Goal: Task Accomplishment & Management: Manage account settings

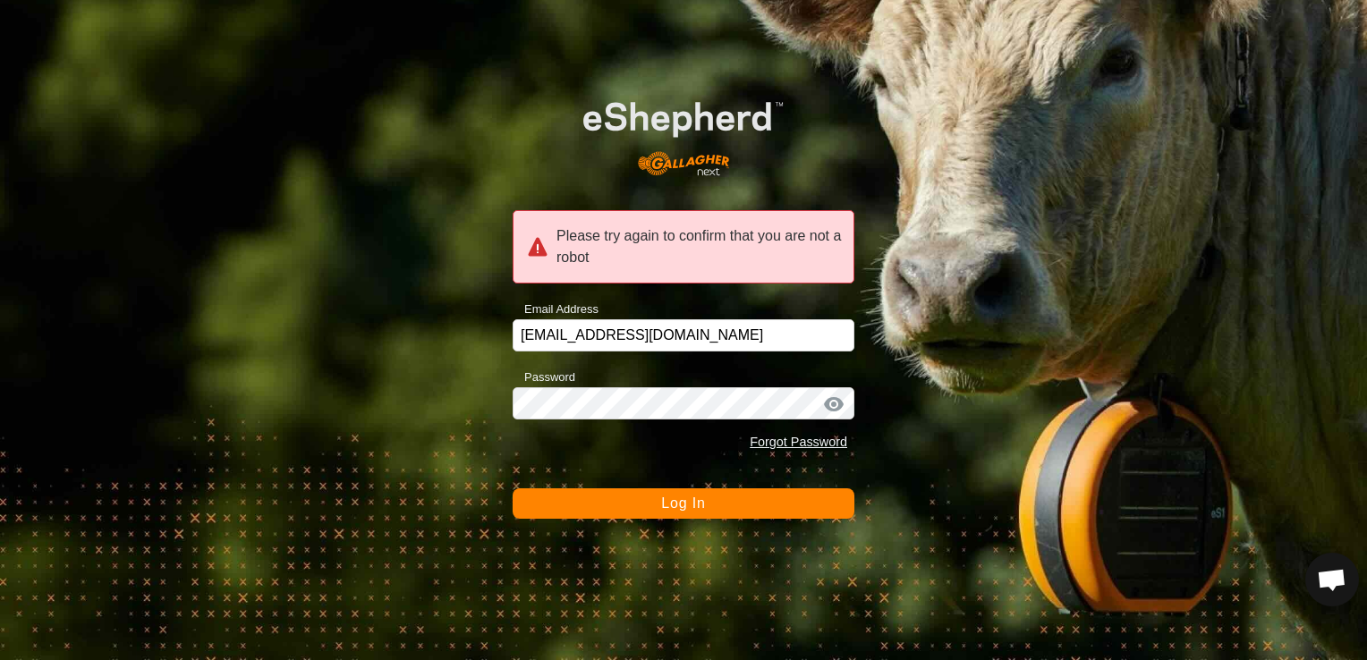
click at [622, 491] on button "Log In" at bounding box center [684, 504] width 342 height 30
click at [705, 495] on button "Log In" at bounding box center [684, 504] width 342 height 30
click at [712, 507] on button "Log In" at bounding box center [684, 504] width 342 height 30
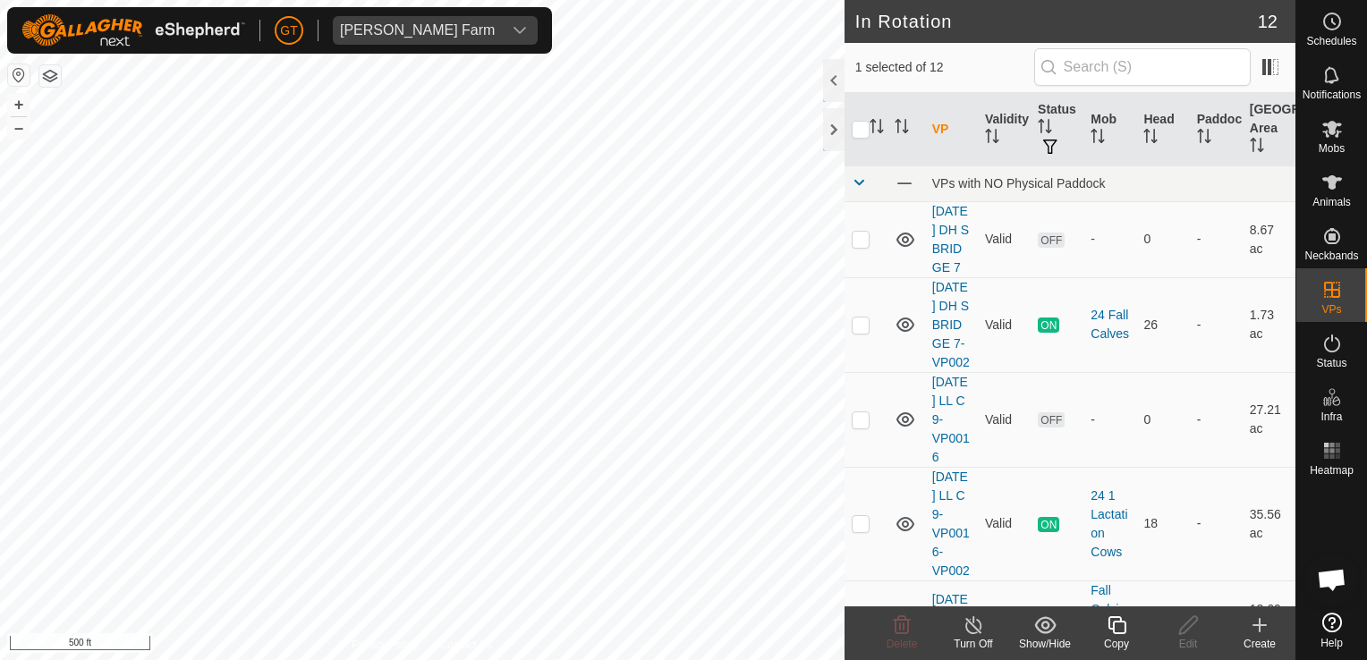
click at [1124, 623] on icon at bounding box center [1117, 626] width 18 height 18
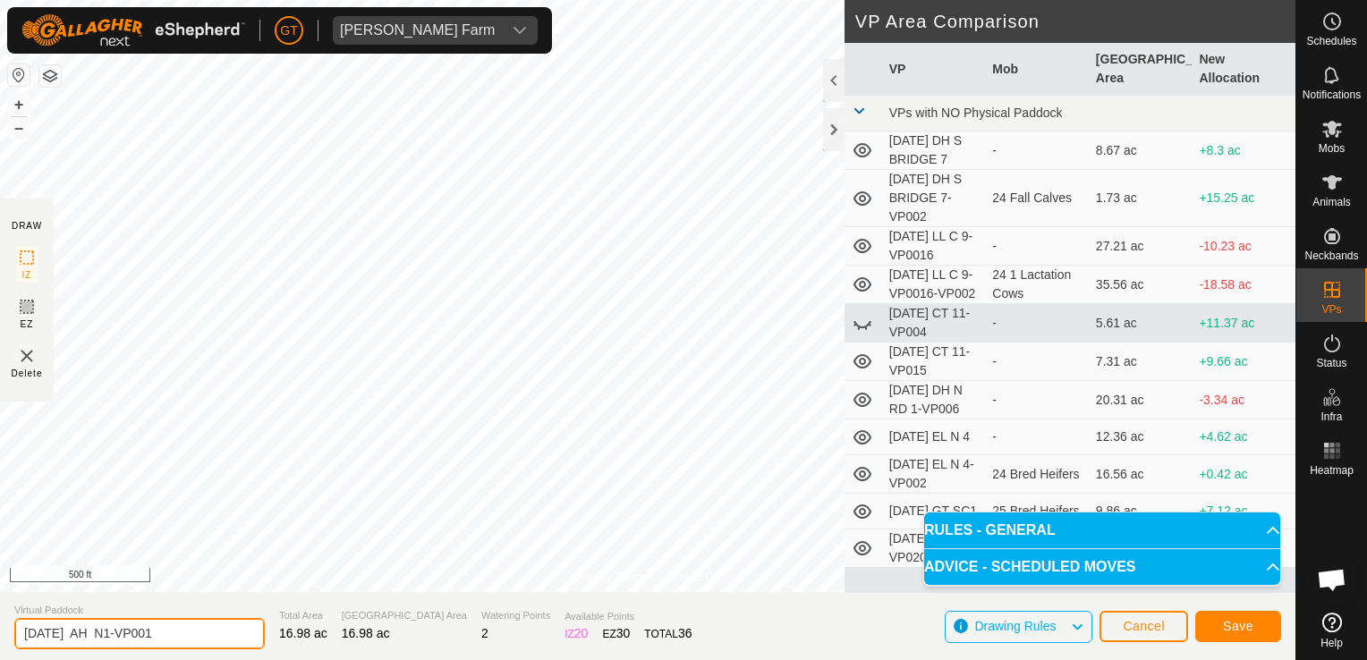
click at [201, 637] on input "[DATE] AH N1-VP001" at bounding box center [139, 633] width 251 height 31
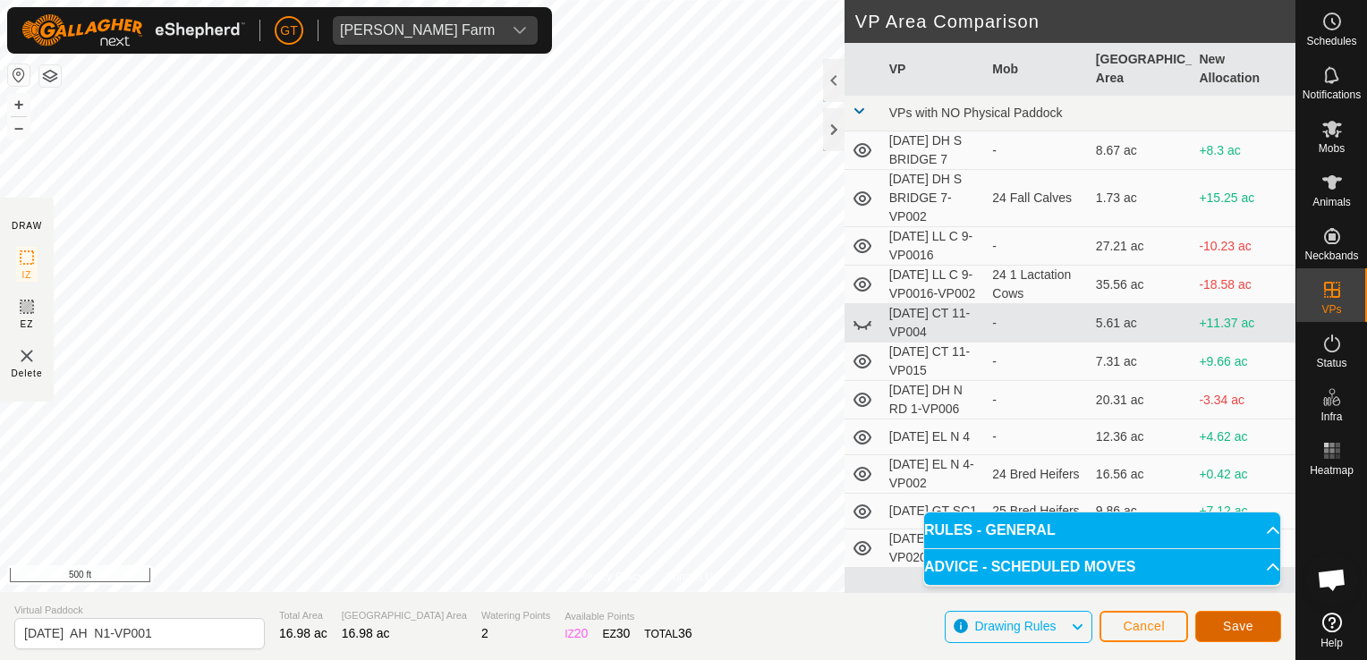
click at [1260, 629] on button "Save" at bounding box center [1239, 626] width 86 height 31
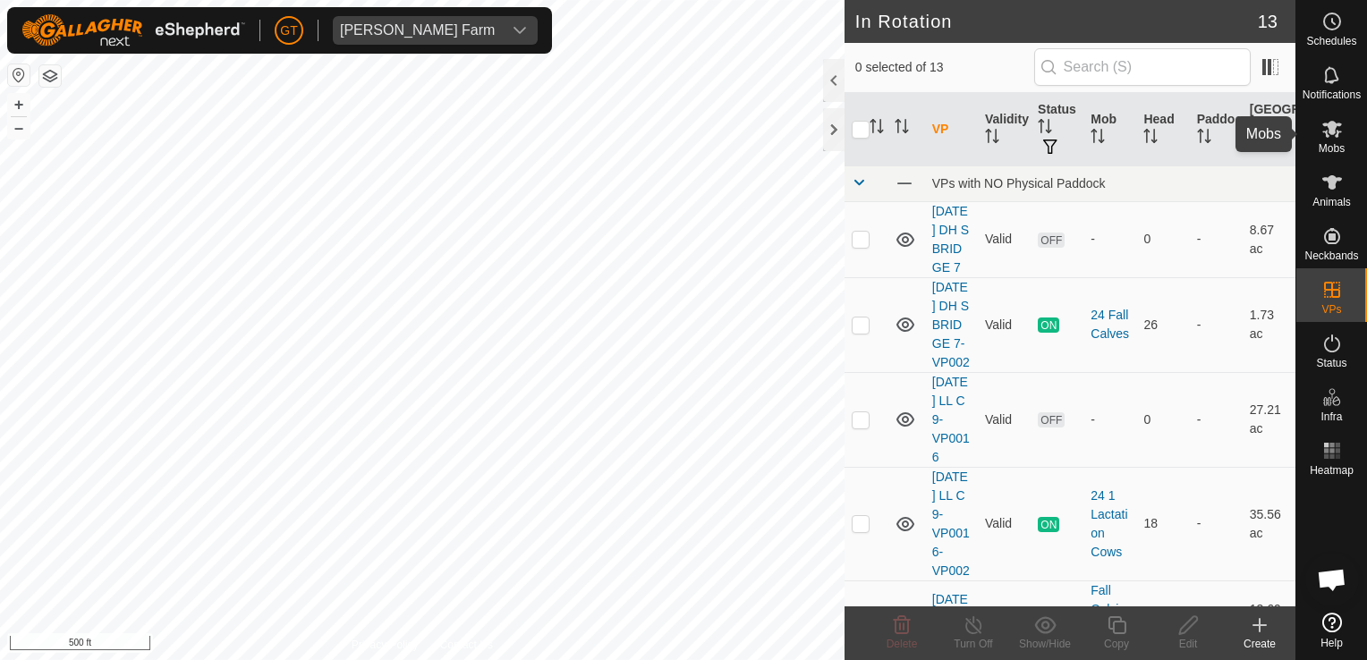
click at [1339, 125] on icon at bounding box center [1333, 129] width 20 height 17
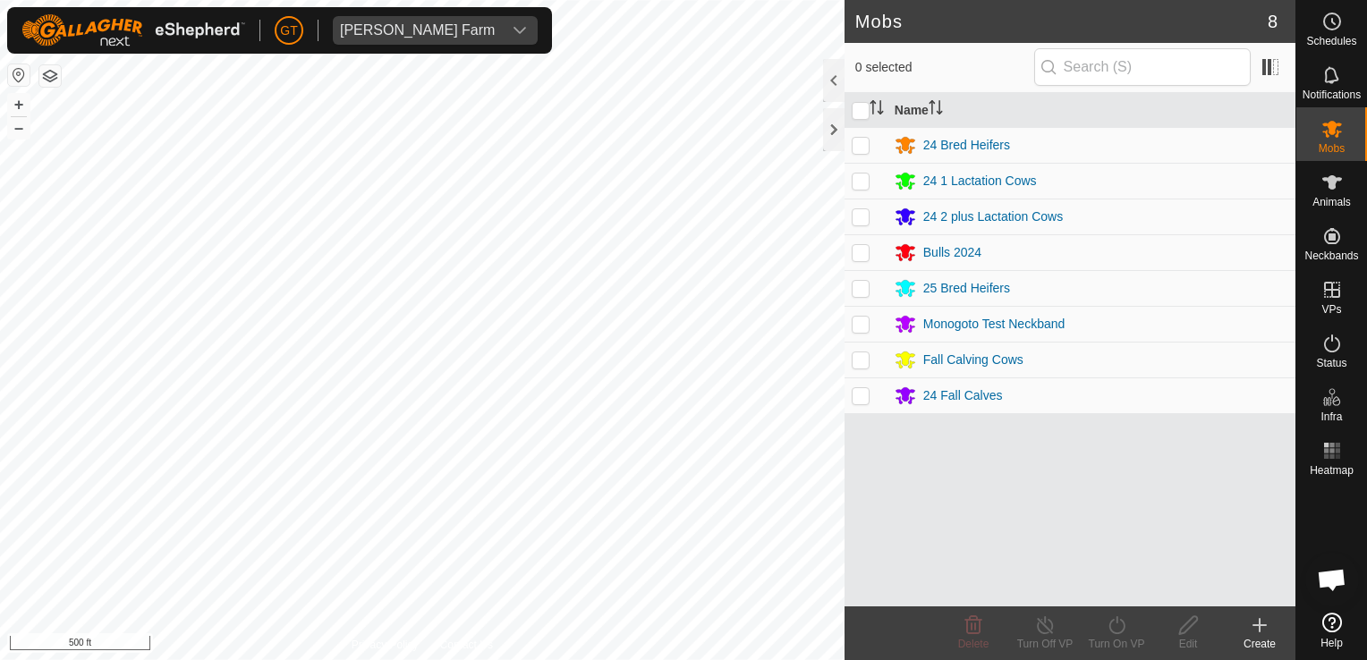
click at [861, 356] on p-checkbox at bounding box center [861, 360] width 18 height 14
checkbox input "true"
click at [1113, 622] on icon at bounding box center [1117, 625] width 22 height 21
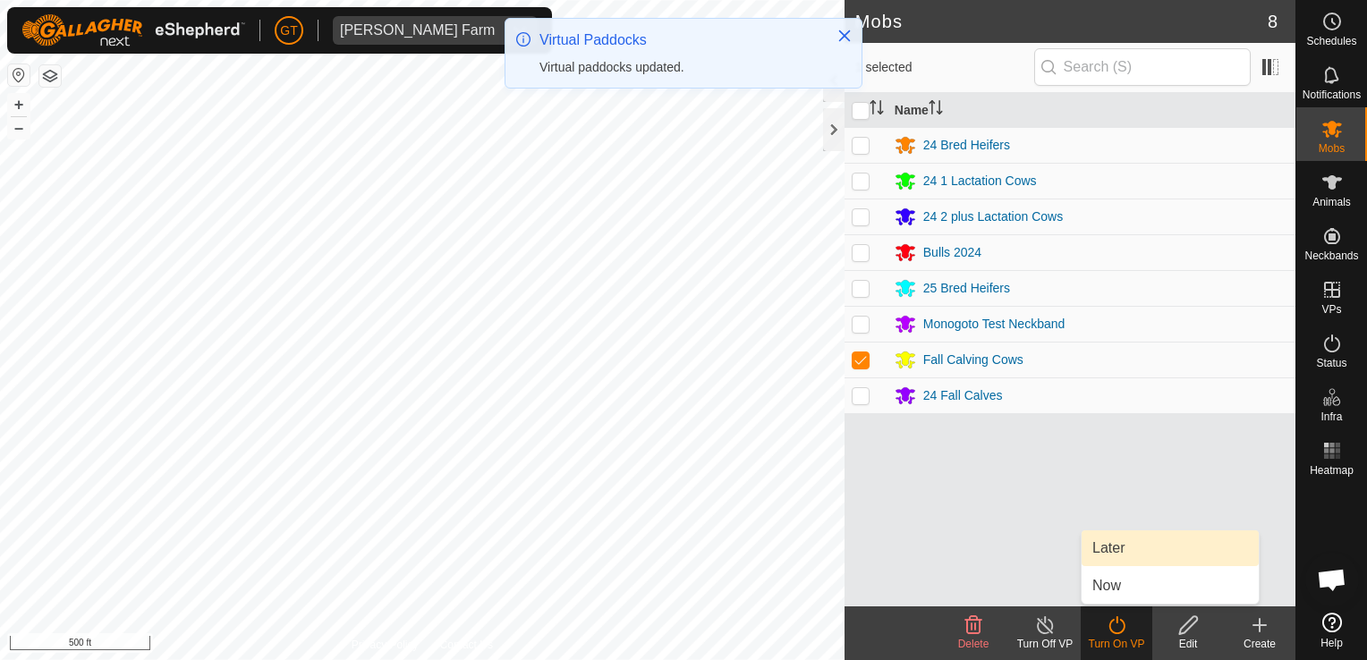
click at [1124, 557] on link "Later" at bounding box center [1170, 549] width 177 height 36
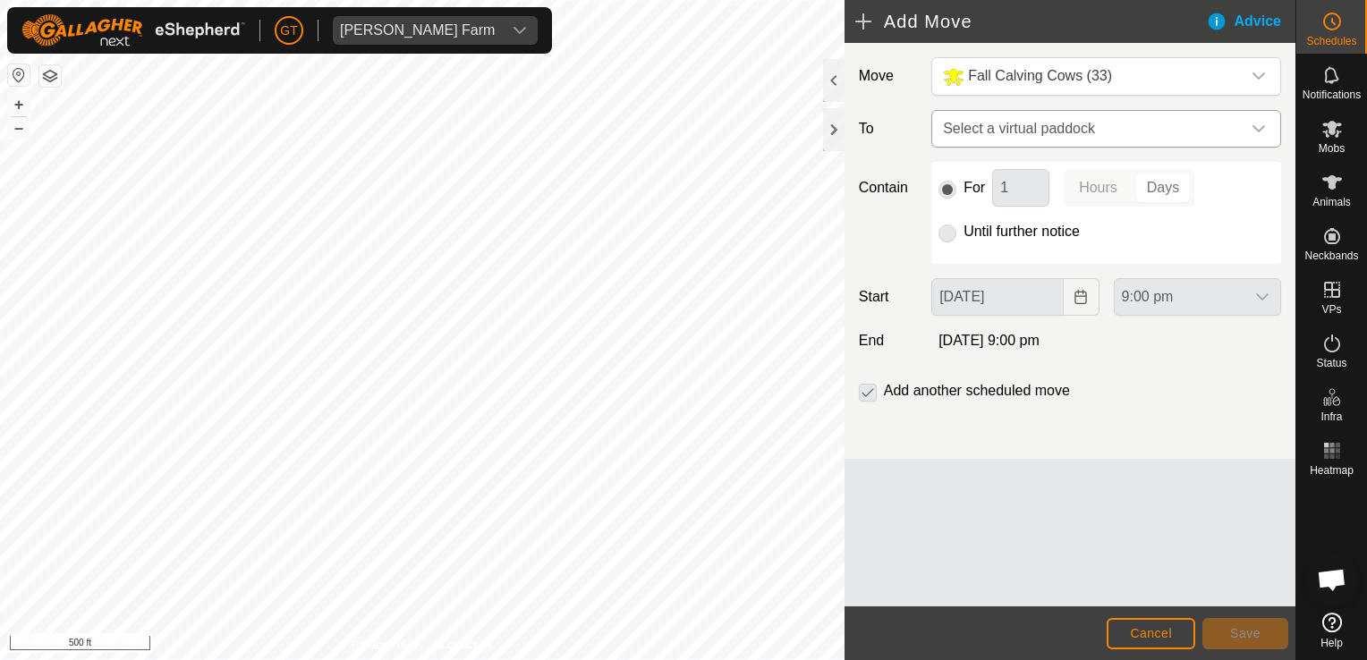
click at [1266, 130] on div "dropdown trigger" at bounding box center [1259, 129] width 36 height 36
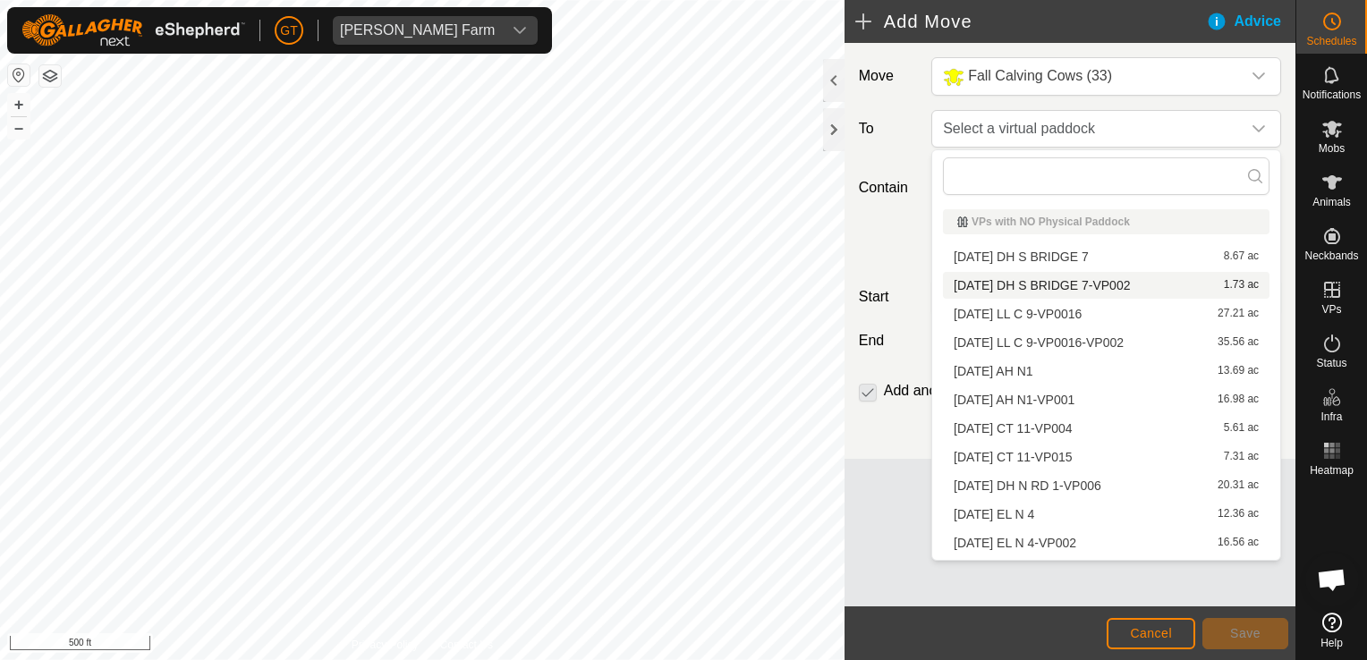
scroll to position [54, 0]
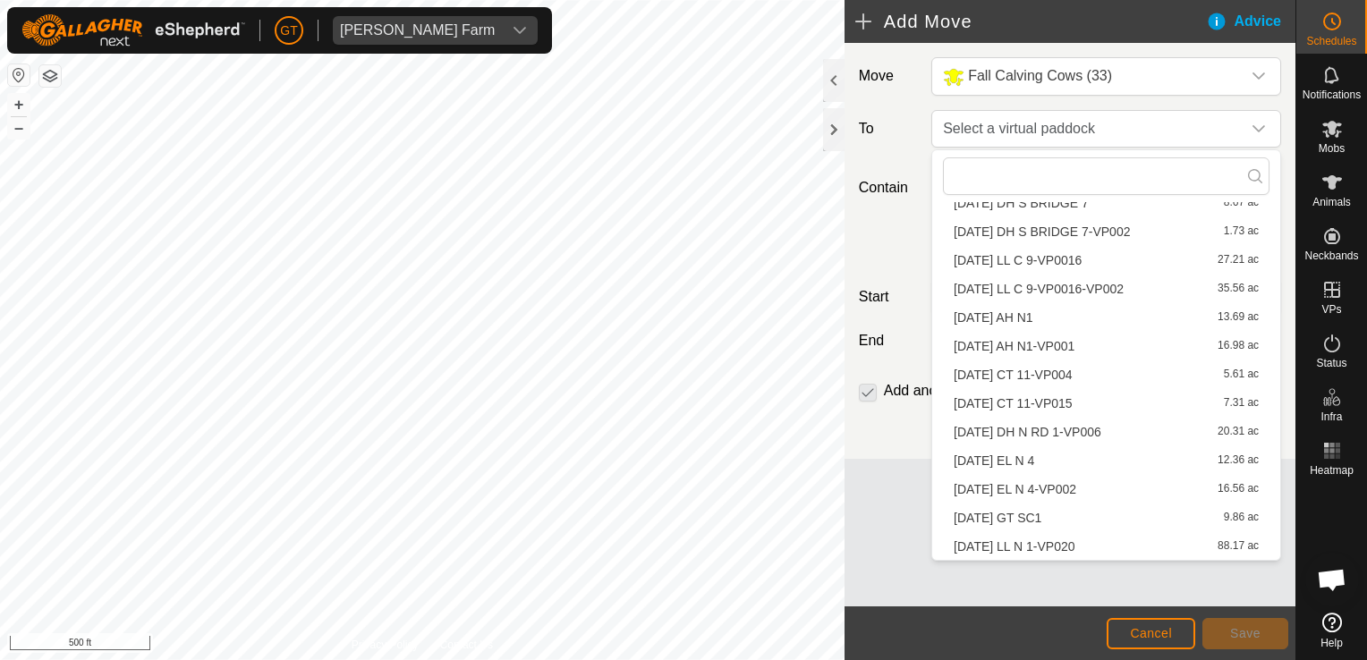
click at [1107, 347] on li "[DATE] AH N1-VP001 16.98 ac" at bounding box center [1106, 346] width 327 height 27
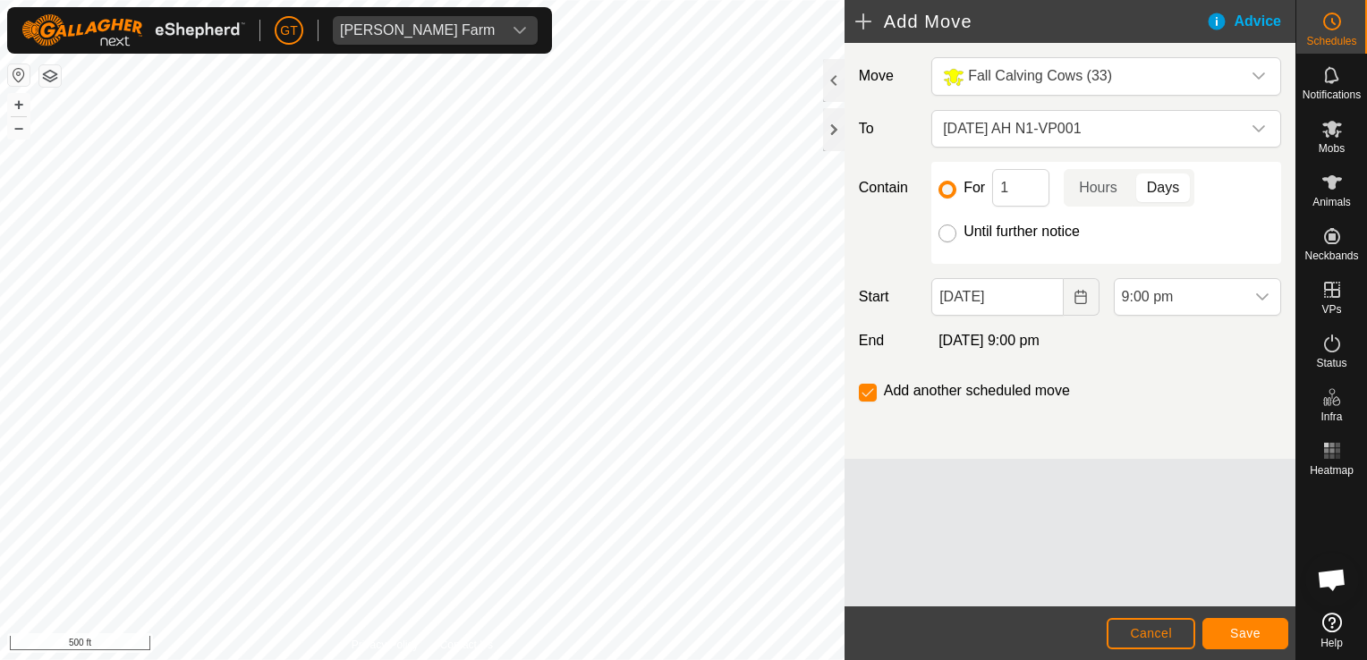
click at [949, 234] on input "Until further notice" at bounding box center [948, 234] width 18 height 18
radio input "true"
checkbox input "false"
click at [1086, 294] on icon "Choose Date" at bounding box center [1081, 297] width 12 height 14
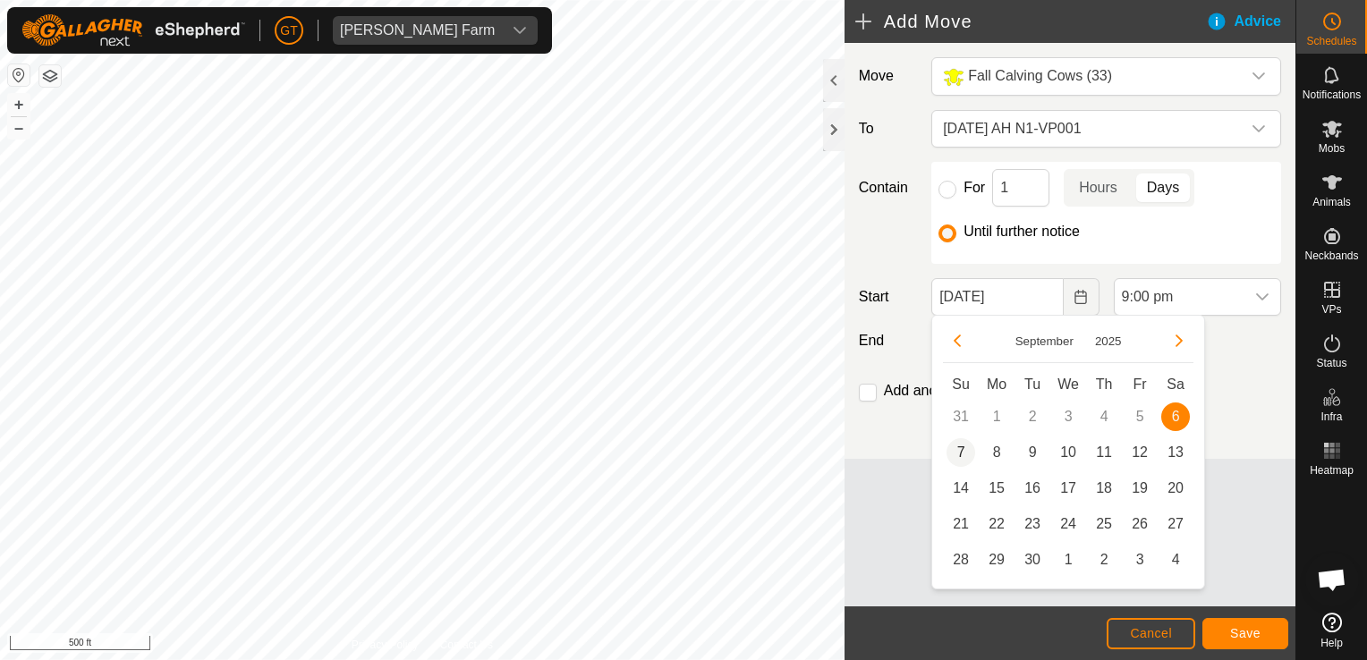
click at [960, 449] on span "7" at bounding box center [961, 452] width 29 height 29
type input "[DATE]"
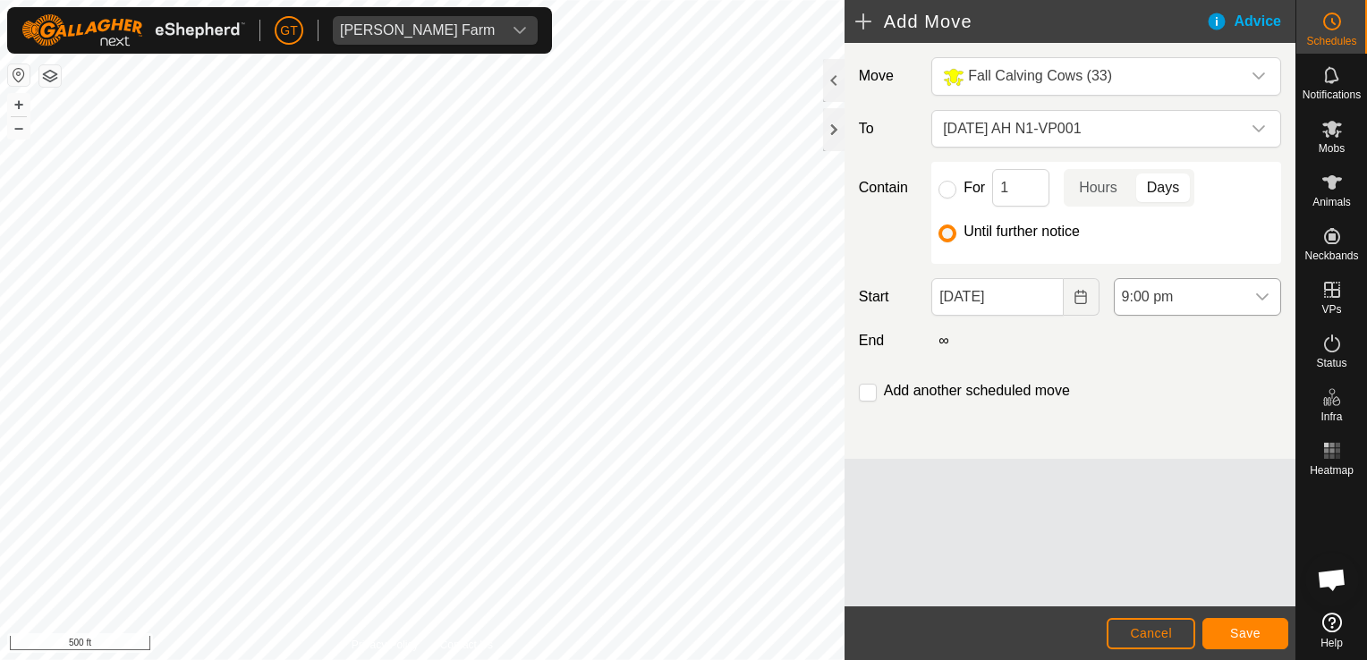
drag, startPoint x: 1260, startPoint y: 297, endPoint x: 1268, endPoint y: 290, distance: 10.8
click at [1260, 296] on icon "dropdown trigger" at bounding box center [1262, 297] width 13 height 7
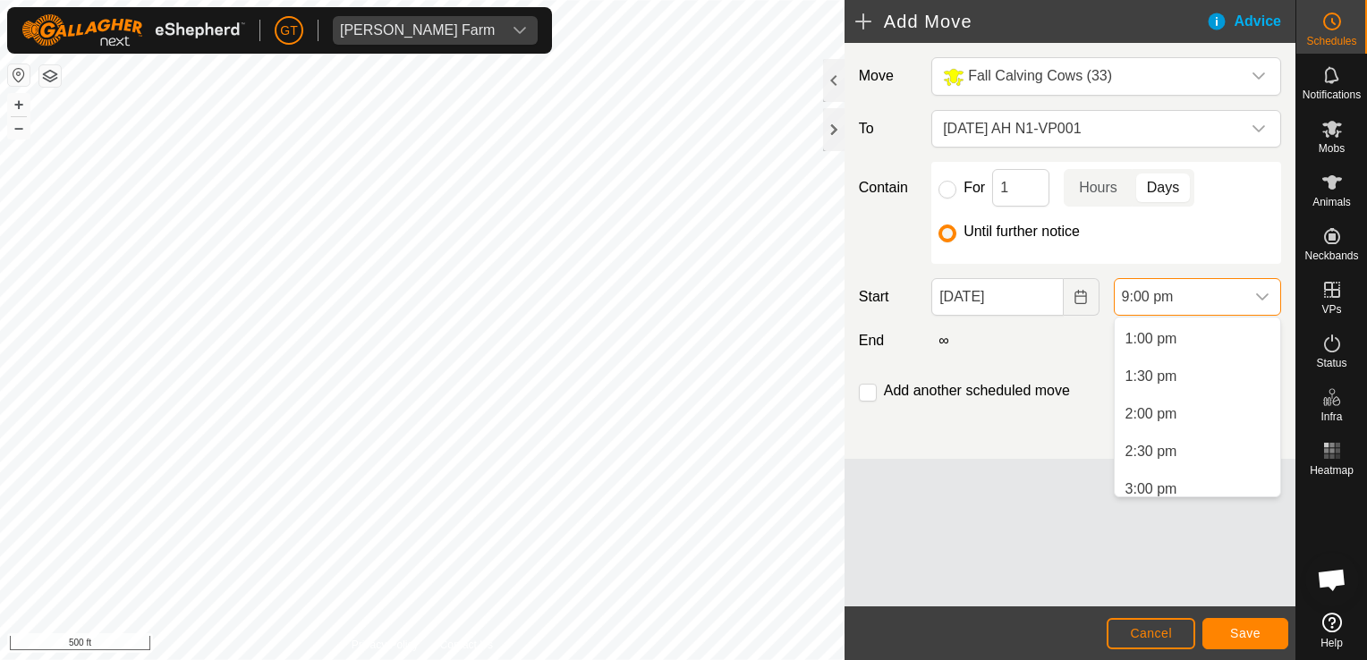
scroll to position [891, 0]
click at [1212, 336] on li "12:00 pm" at bounding box center [1198, 346] width 166 height 36
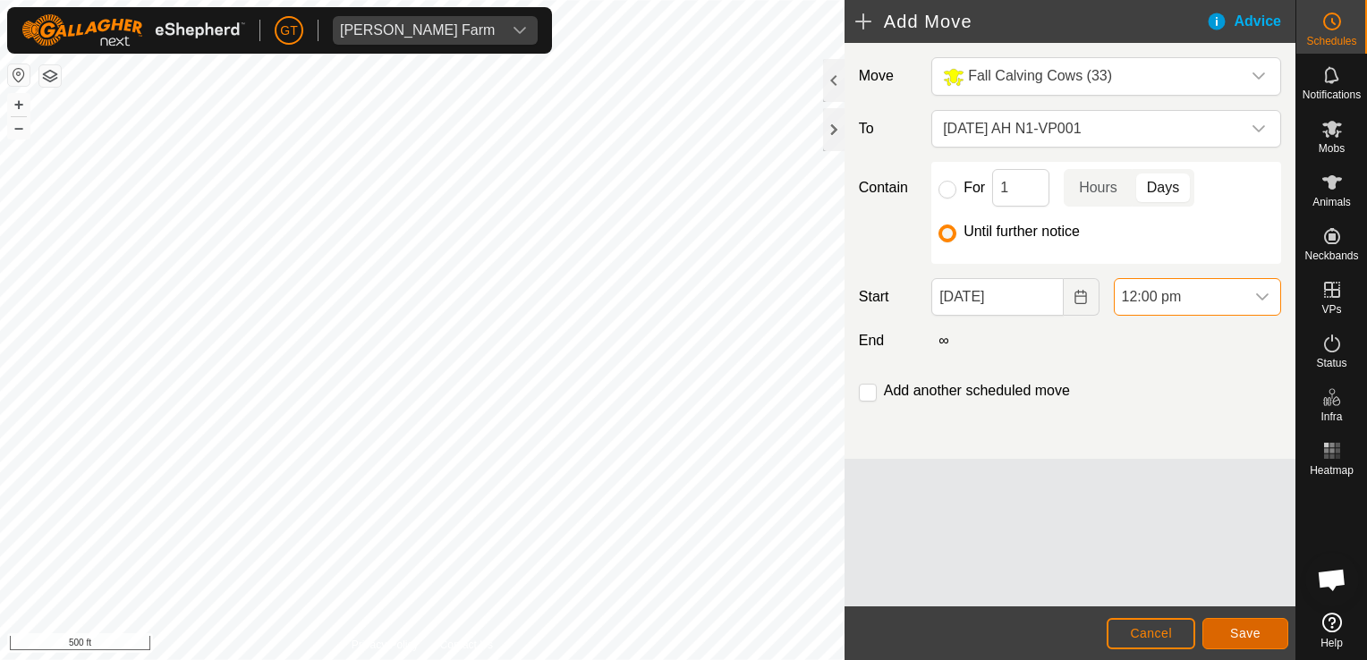
click at [1264, 632] on button "Save" at bounding box center [1246, 633] width 86 height 31
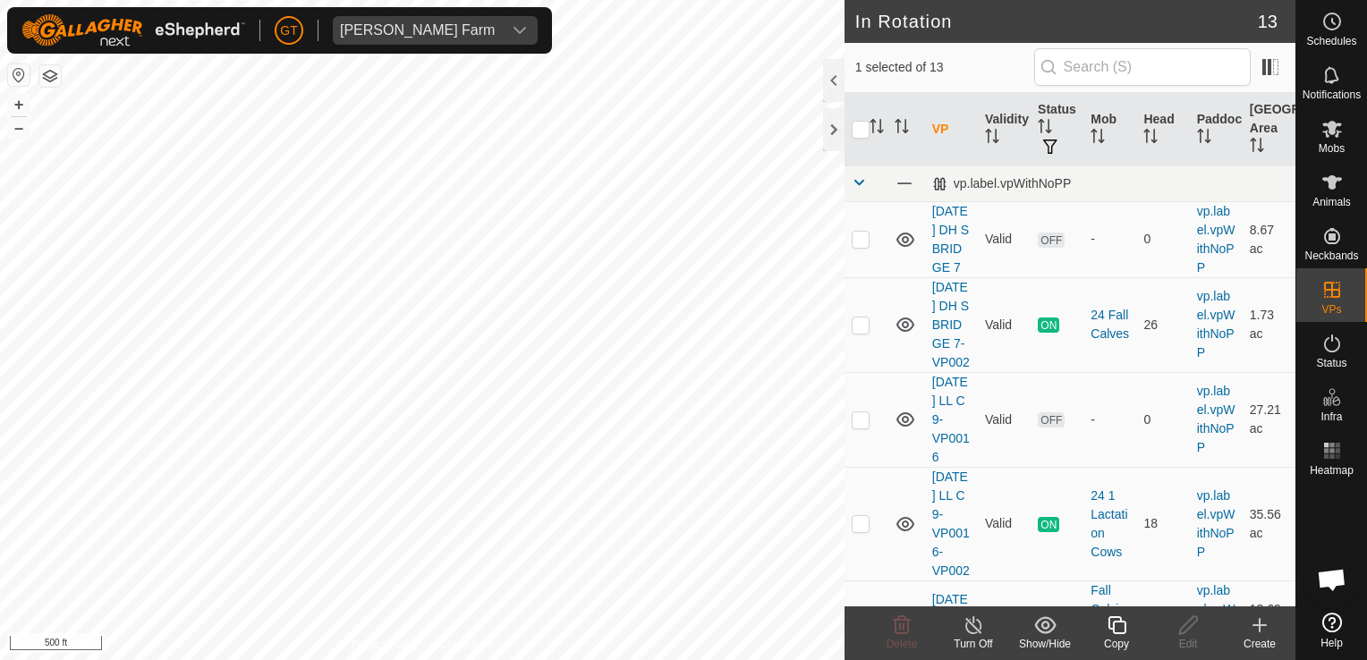
click at [1117, 617] on icon at bounding box center [1117, 625] width 22 height 21
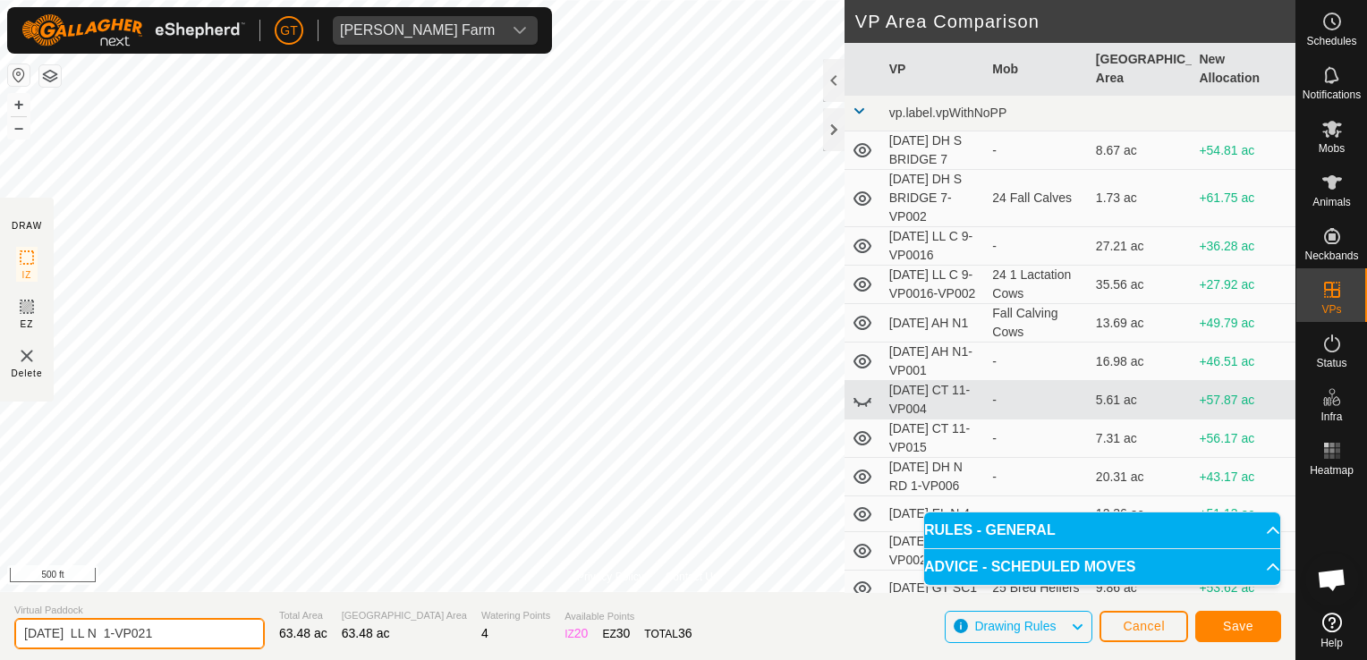
click at [222, 632] on input "[DATE] LL N 1-VP021" at bounding box center [139, 633] width 251 height 31
type input "[DATE] LL N 1-VP022"
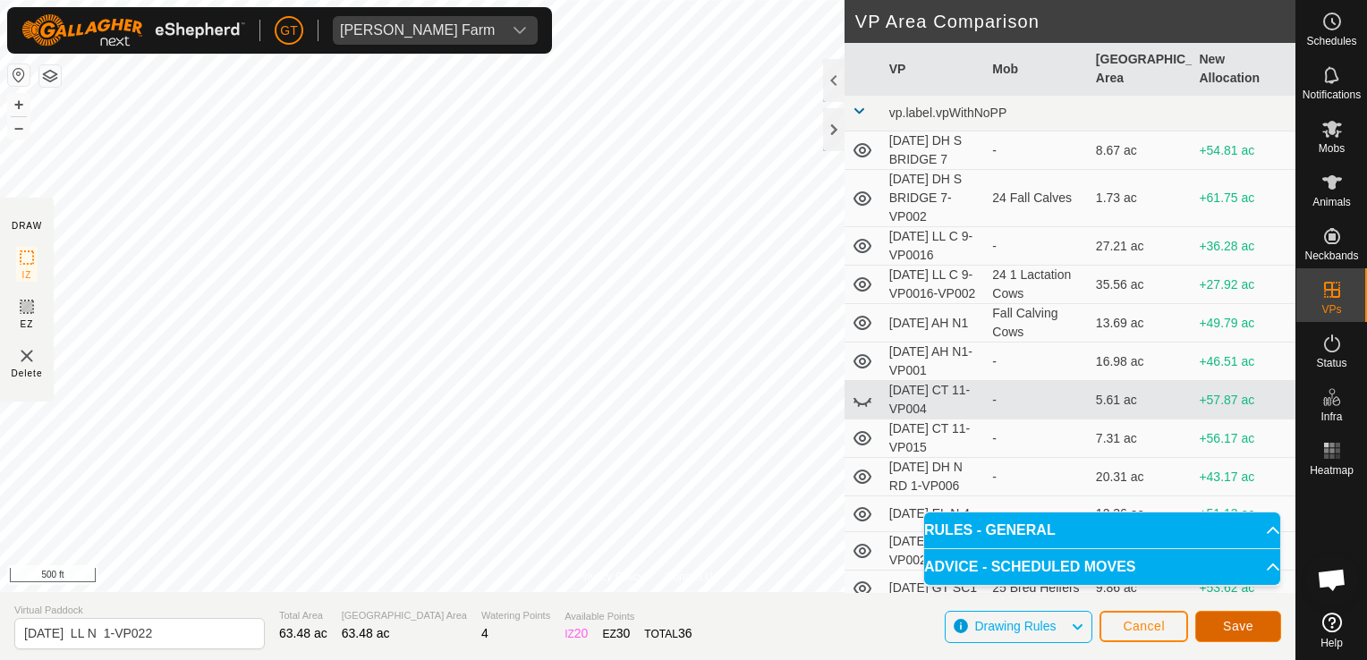
click at [1246, 626] on span "Save" at bounding box center [1238, 626] width 30 height 14
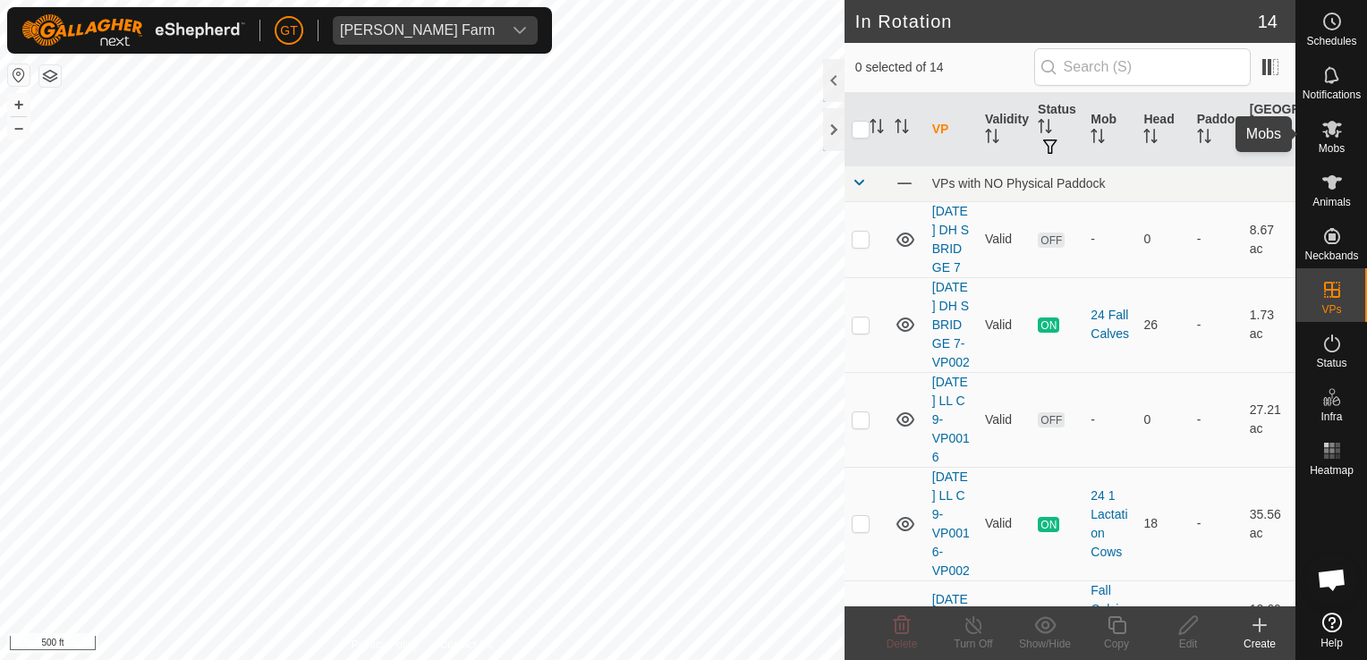
click at [1338, 119] on icon at bounding box center [1332, 128] width 21 height 21
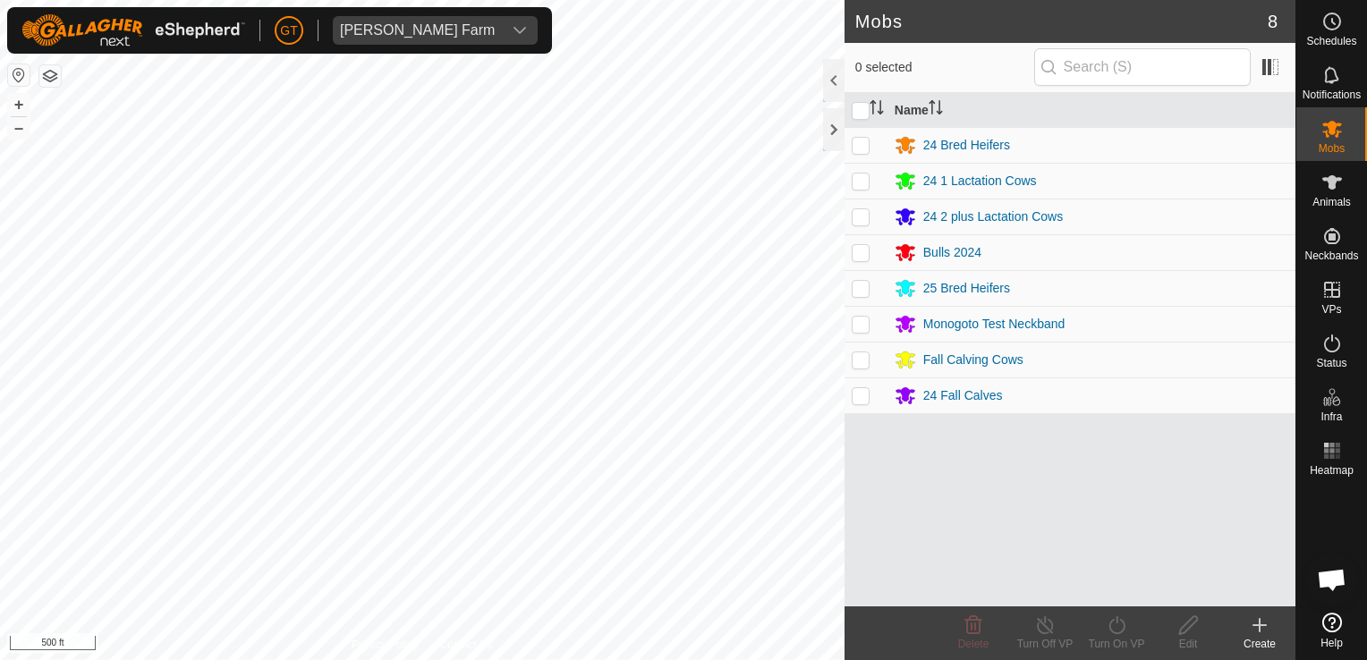
click at [868, 215] on p-checkbox at bounding box center [861, 216] width 18 height 14
checkbox input "true"
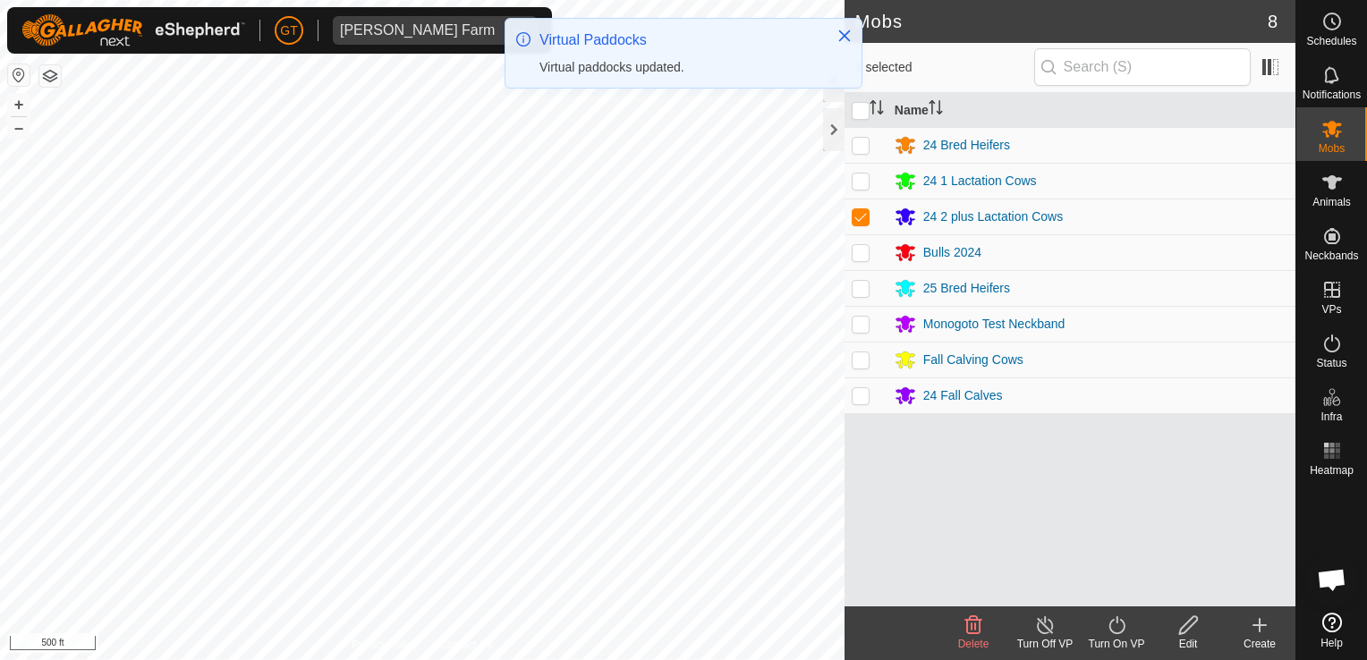
click at [1117, 624] on icon at bounding box center [1117, 626] width 16 height 18
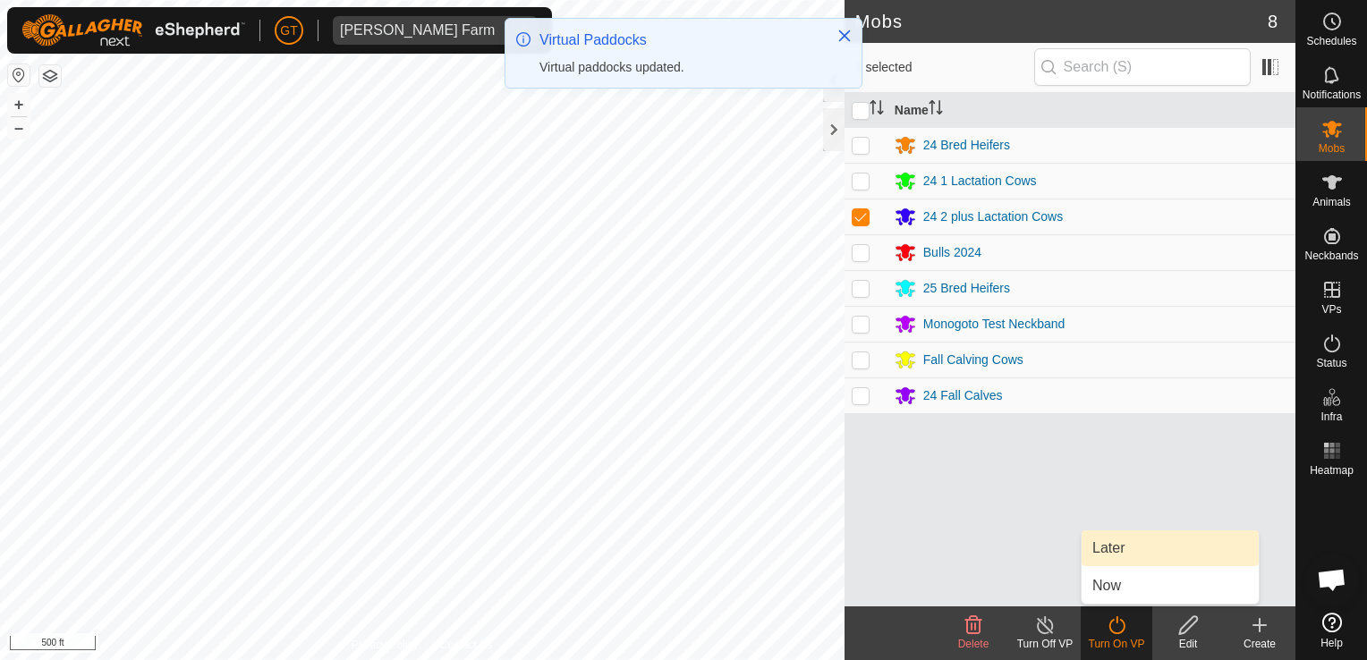
click at [1128, 552] on link "Later" at bounding box center [1170, 549] width 177 height 36
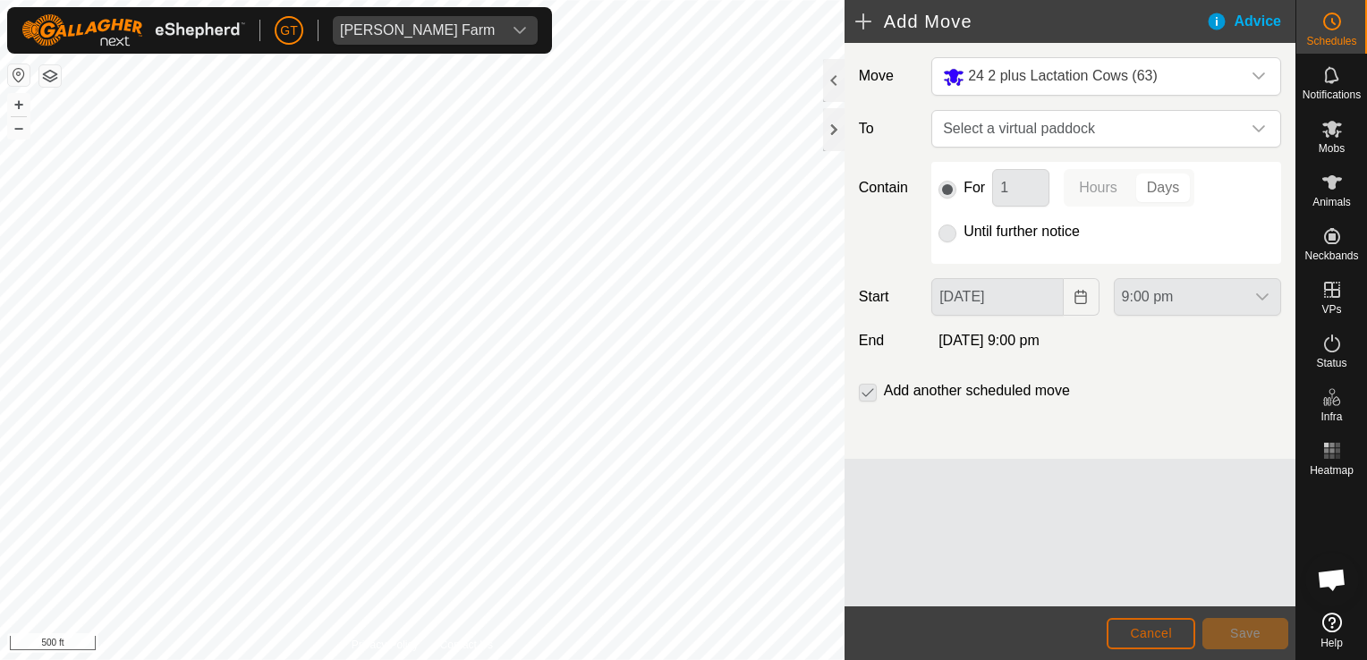
click at [1142, 634] on span "Cancel" at bounding box center [1151, 633] width 42 height 14
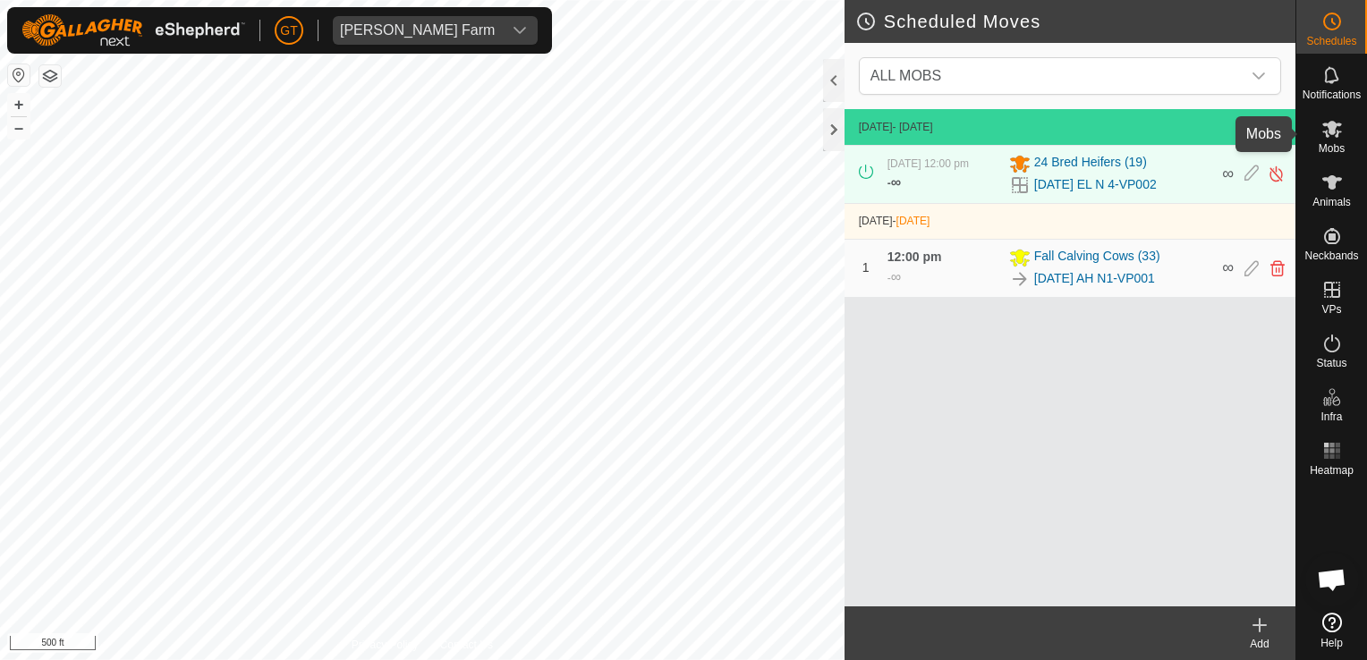
click at [1335, 137] on icon at bounding box center [1333, 129] width 20 height 17
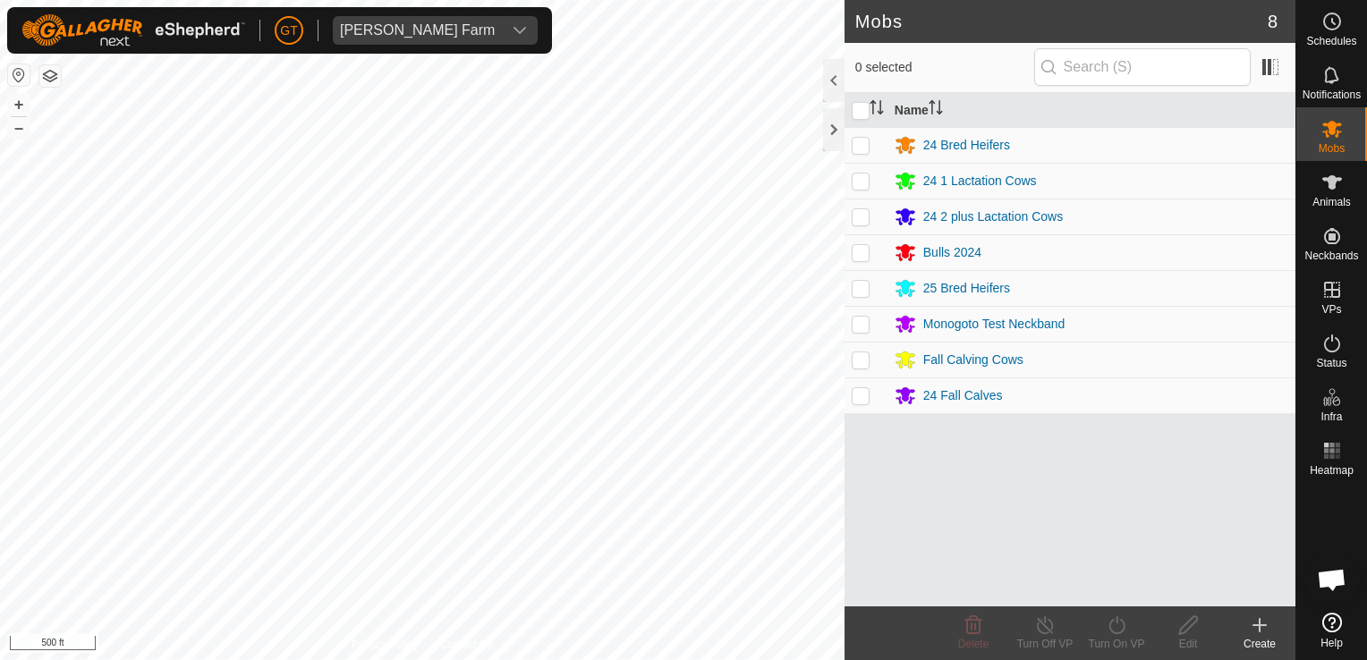
click at [863, 209] on p-checkbox at bounding box center [861, 216] width 18 height 14
checkbox input "true"
click at [1111, 621] on icon at bounding box center [1117, 626] width 16 height 18
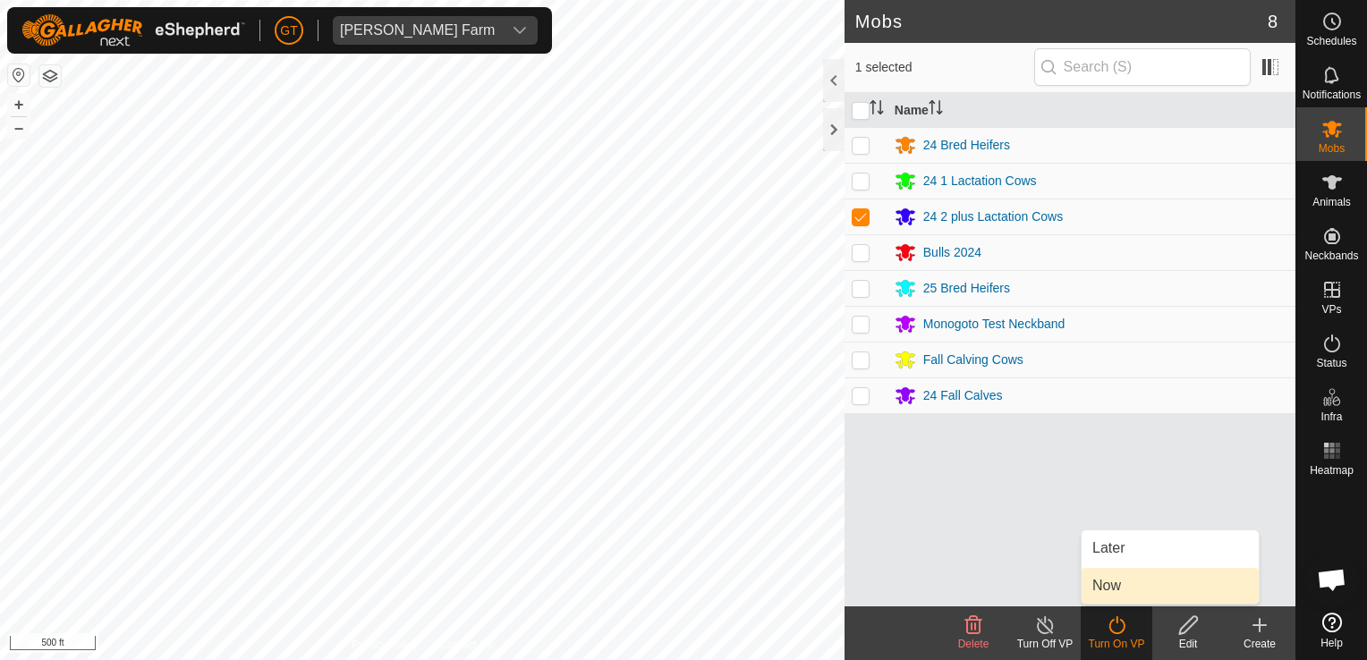
click at [1120, 587] on link "Now" at bounding box center [1170, 586] width 177 height 36
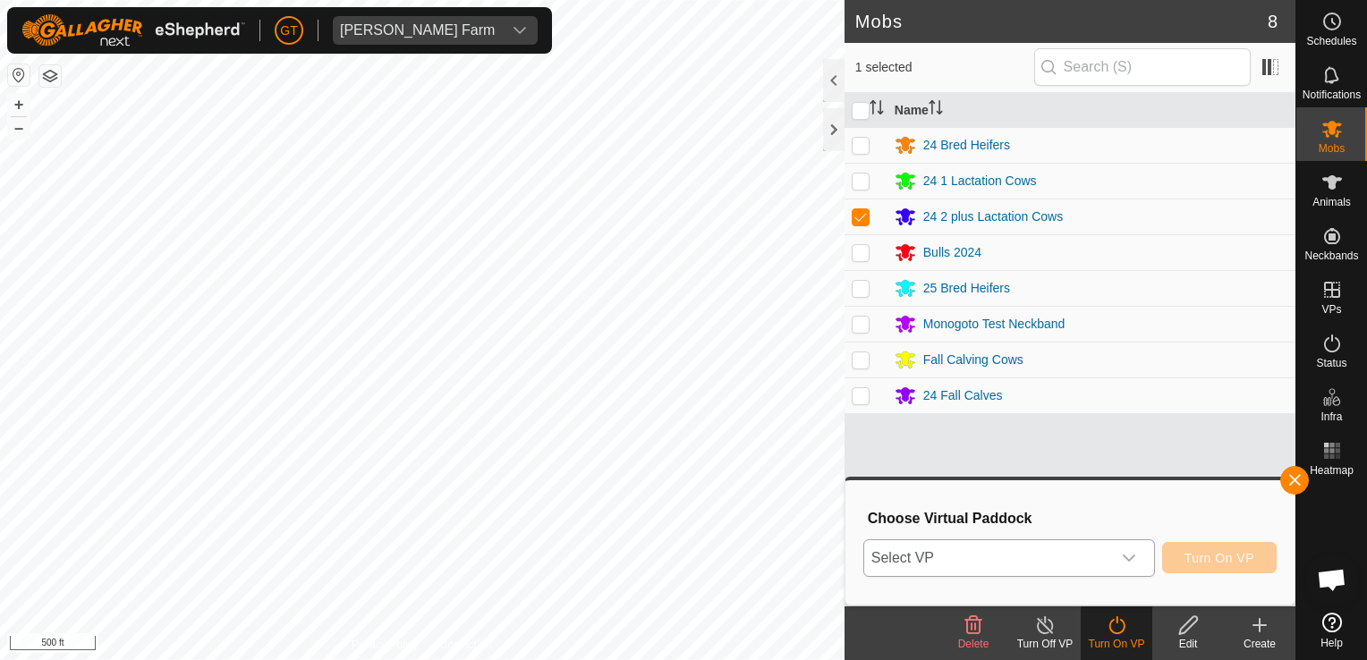
click at [1135, 556] on icon "dropdown trigger" at bounding box center [1129, 558] width 14 height 14
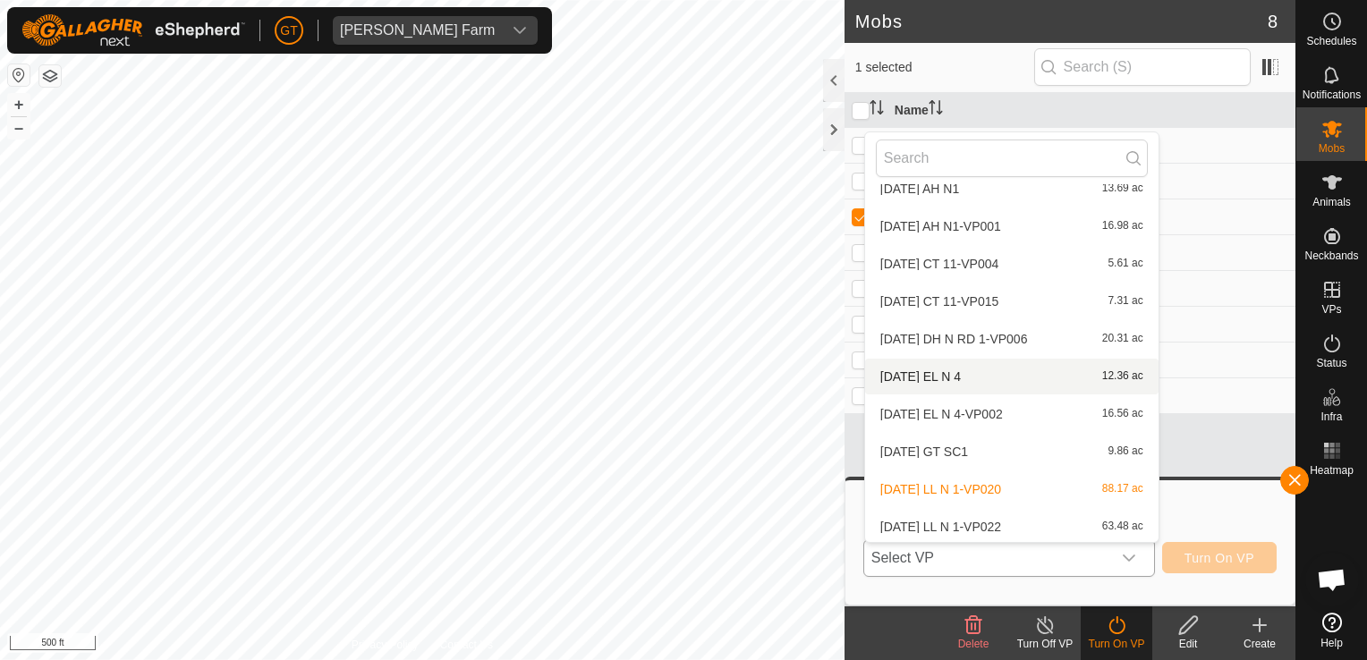
scroll to position [208, 0]
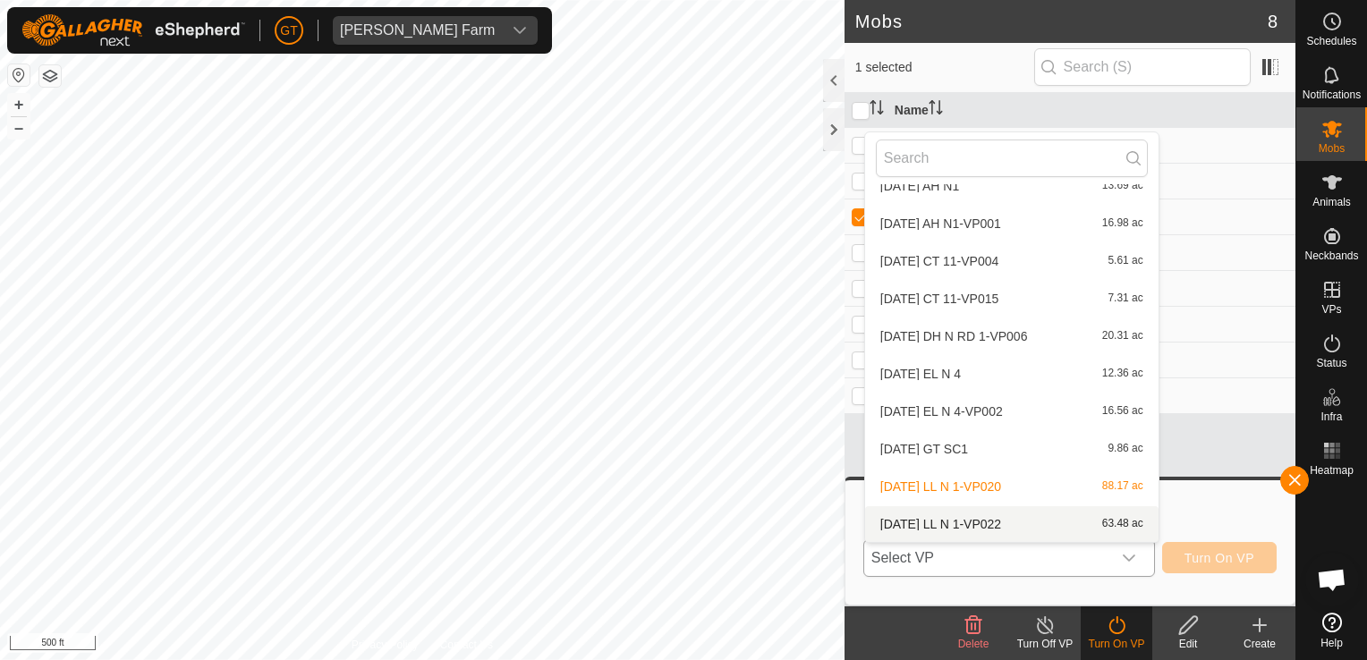
click at [1031, 531] on li "[DATE] LL N 1-VP022 63.48 ac" at bounding box center [1012, 525] width 294 height 36
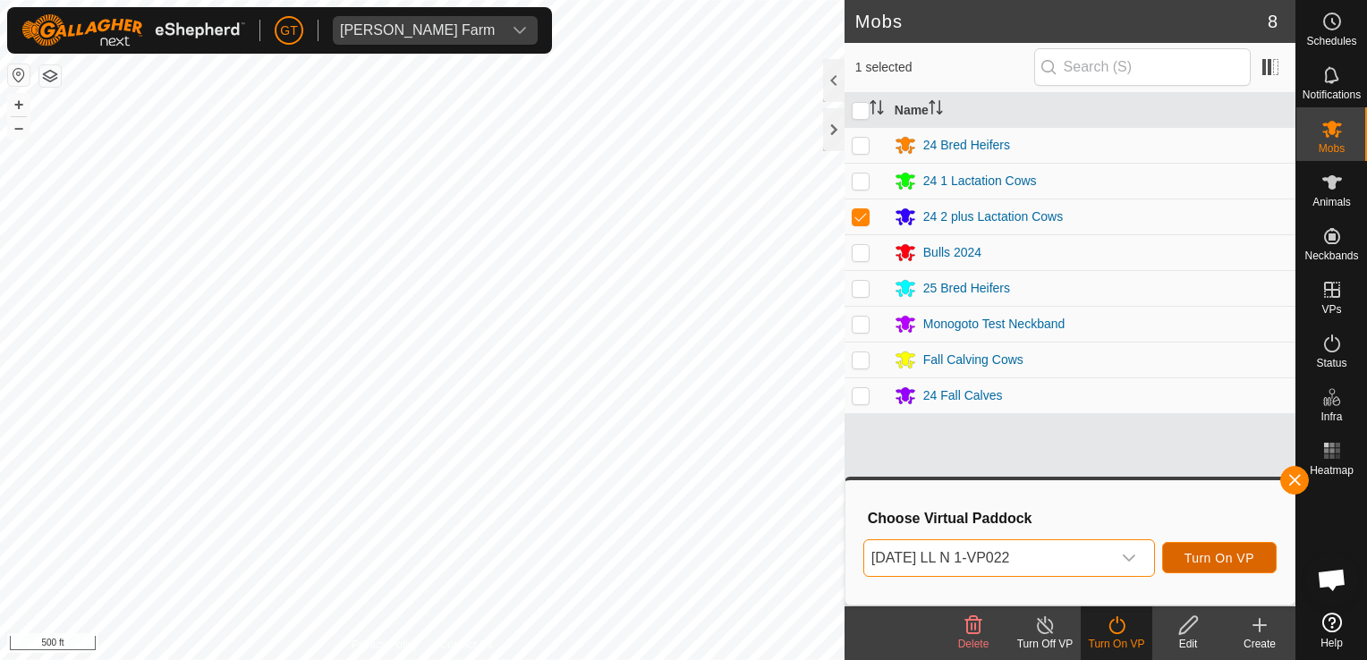
click at [1216, 563] on span "Turn On VP" at bounding box center [1220, 558] width 70 height 14
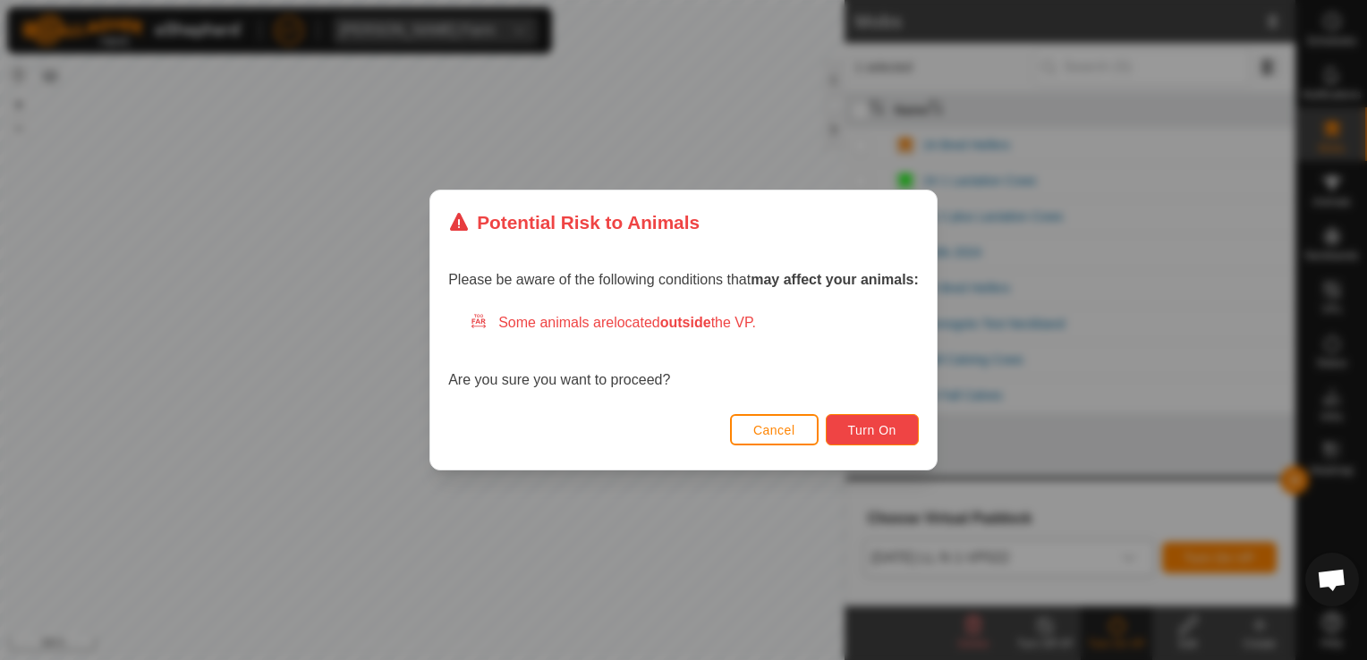
click at [860, 435] on span "Turn On" at bounding box center [872, 430] width 48 height 14
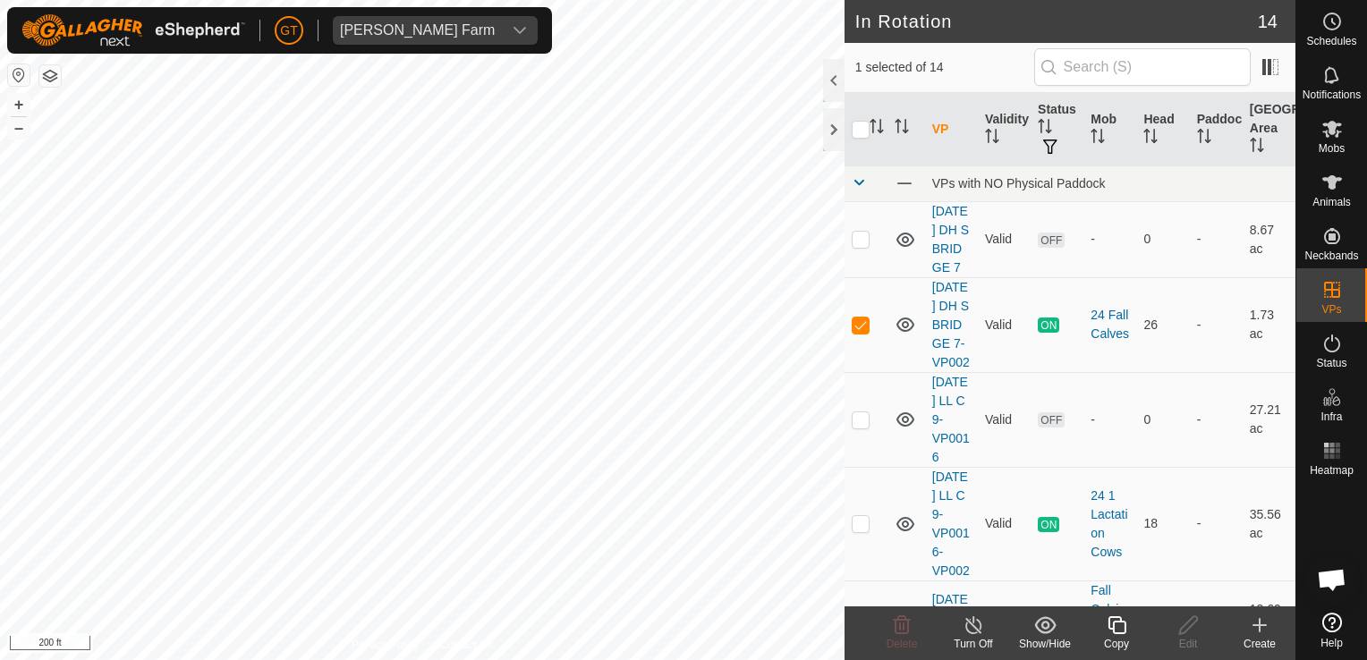
click at [1112, 630] on icon at bounding box center [1117, 626] width 18 height 18
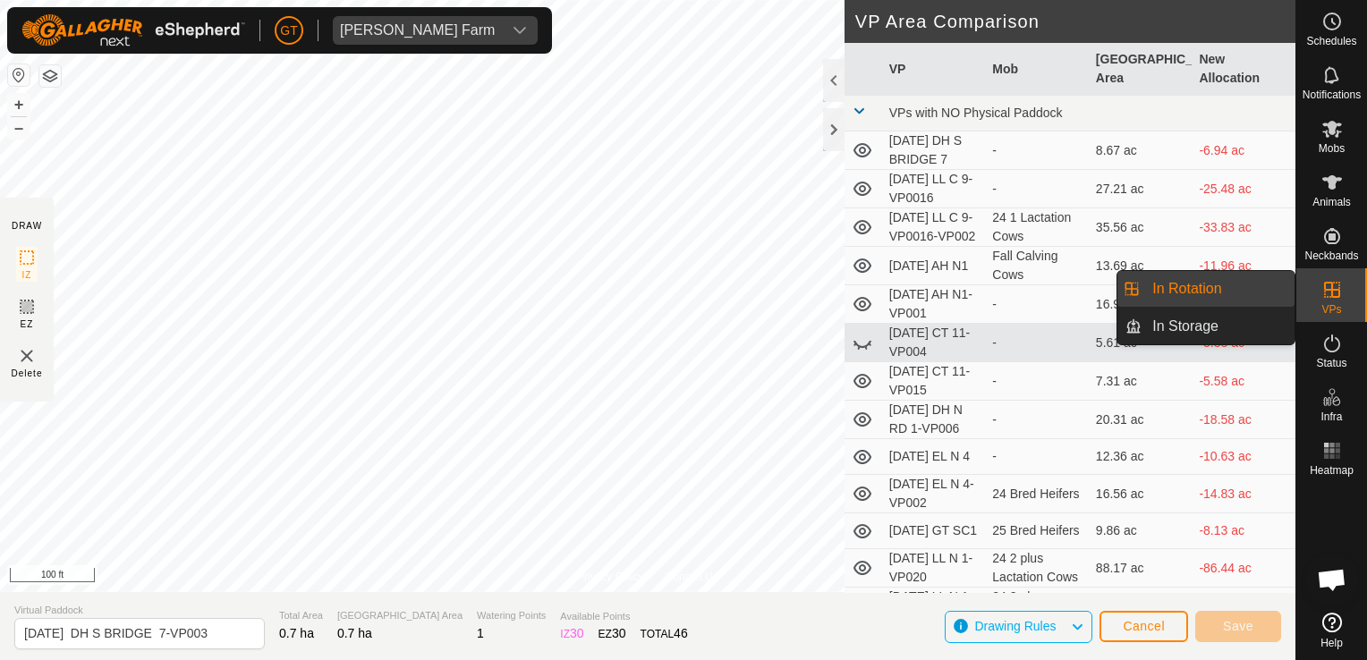
click at [1337, 285] on icon at bounding box center [1332, 289] width 21 height 21
click at [1253, 288] on link "In Rotation" at bounding box center [1218, 289] width 153 height 36
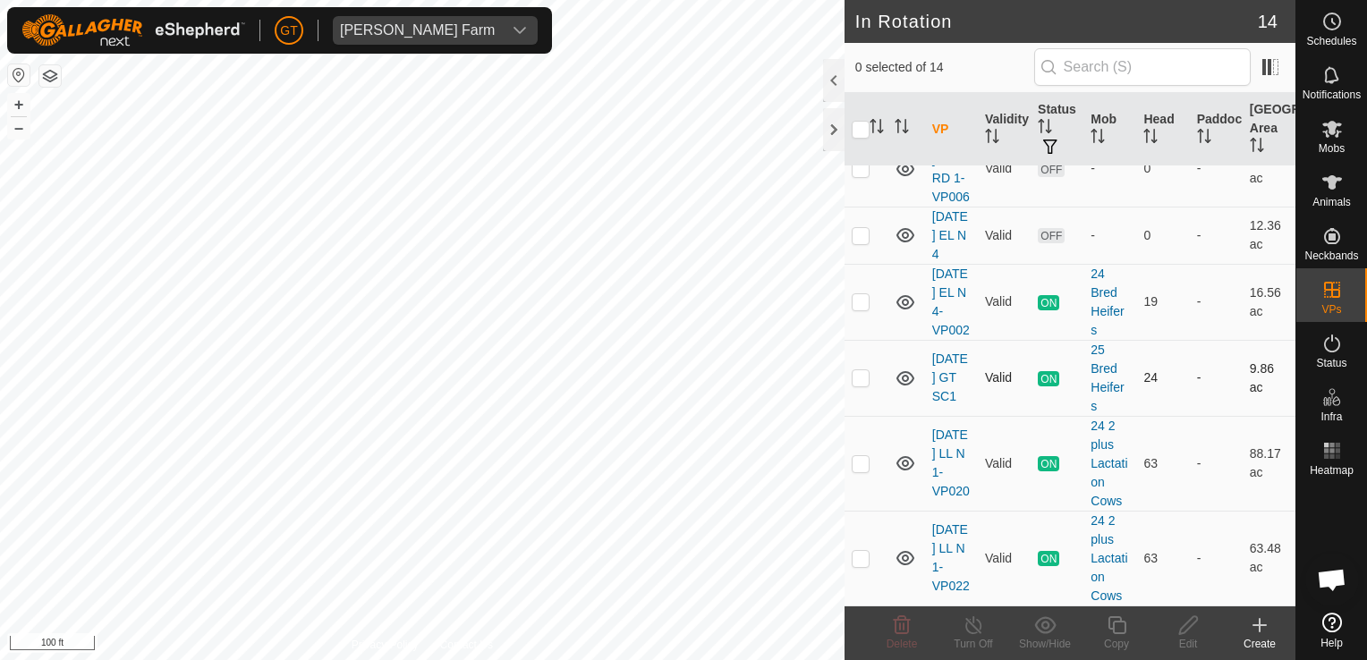
scroll to position [872, 0]
checkbox input "true"
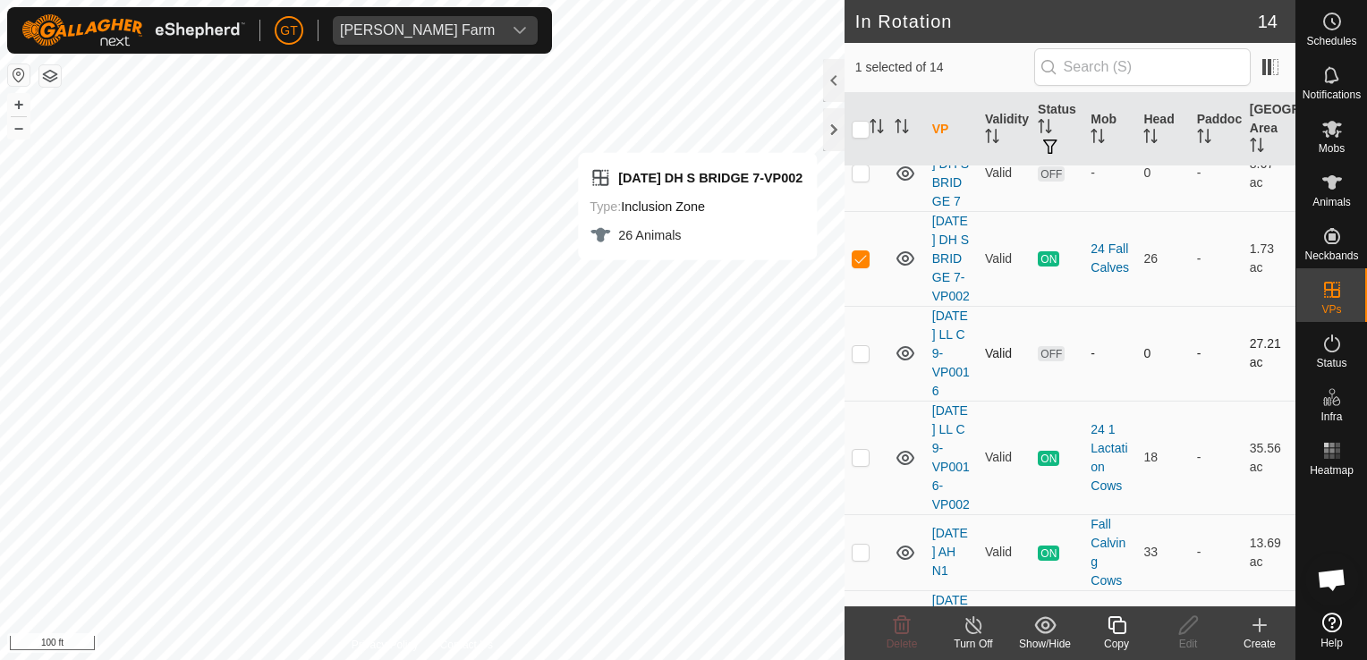
scroll to position [0, 0]
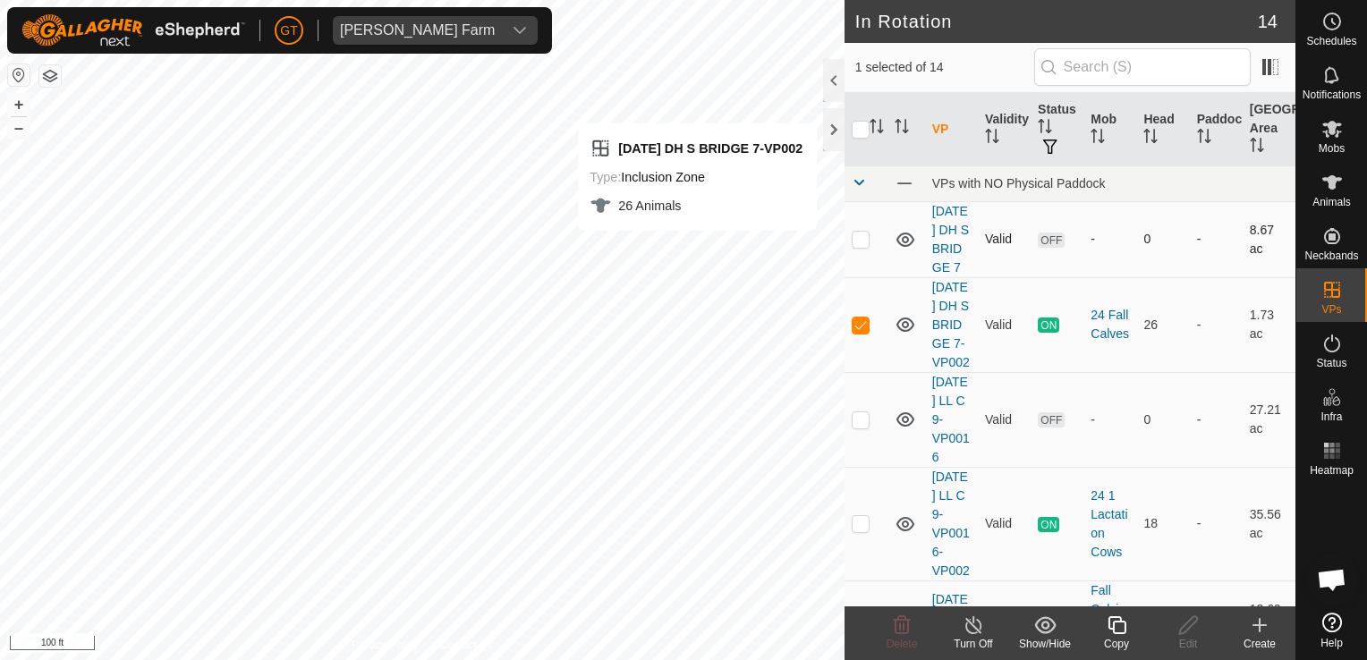
click at [856, 246] on p-checkbox at bounding box center [861, 239] width 18 height 14
checkbox input "true"
click at [864, 332] on p-checkbox at bounding box center [861, 325] width 18 height 14
checkbox input "false"
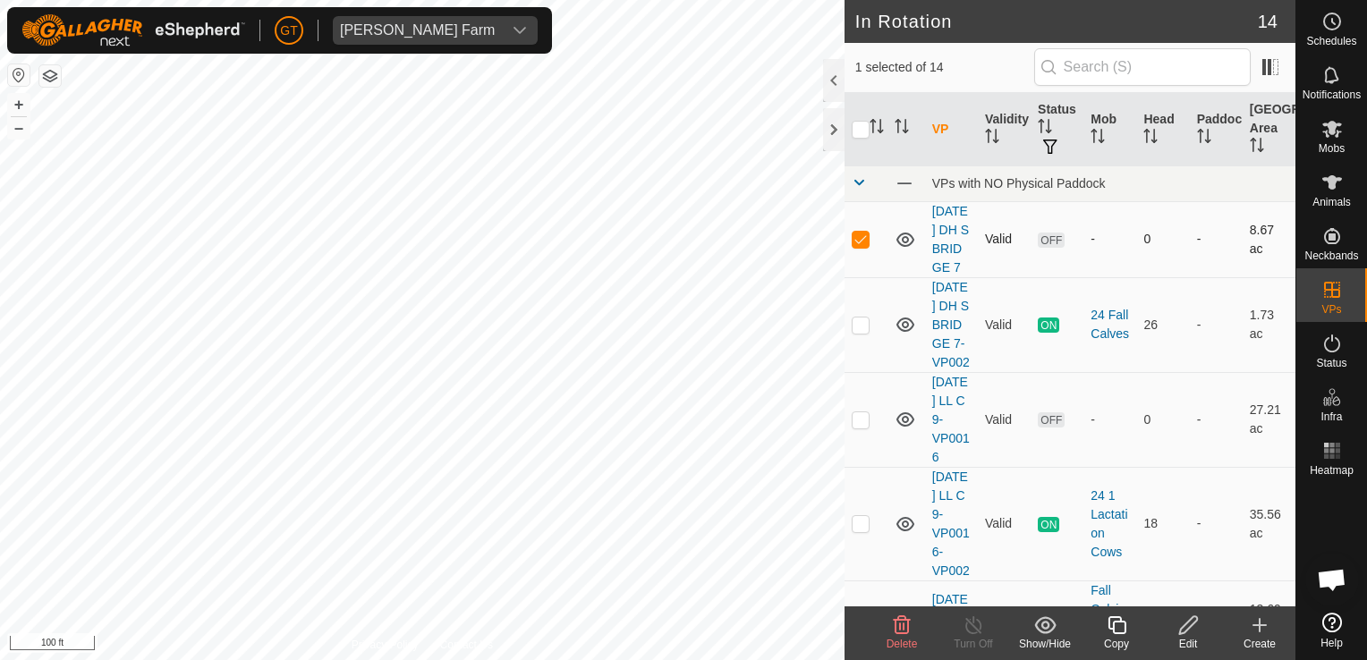
click at [860, 245] on p-checkbox at bounding box center [861, 239] width 18 height 14
click at [903, 628] on icon at bounding box center [902, 626] width 17 height 18
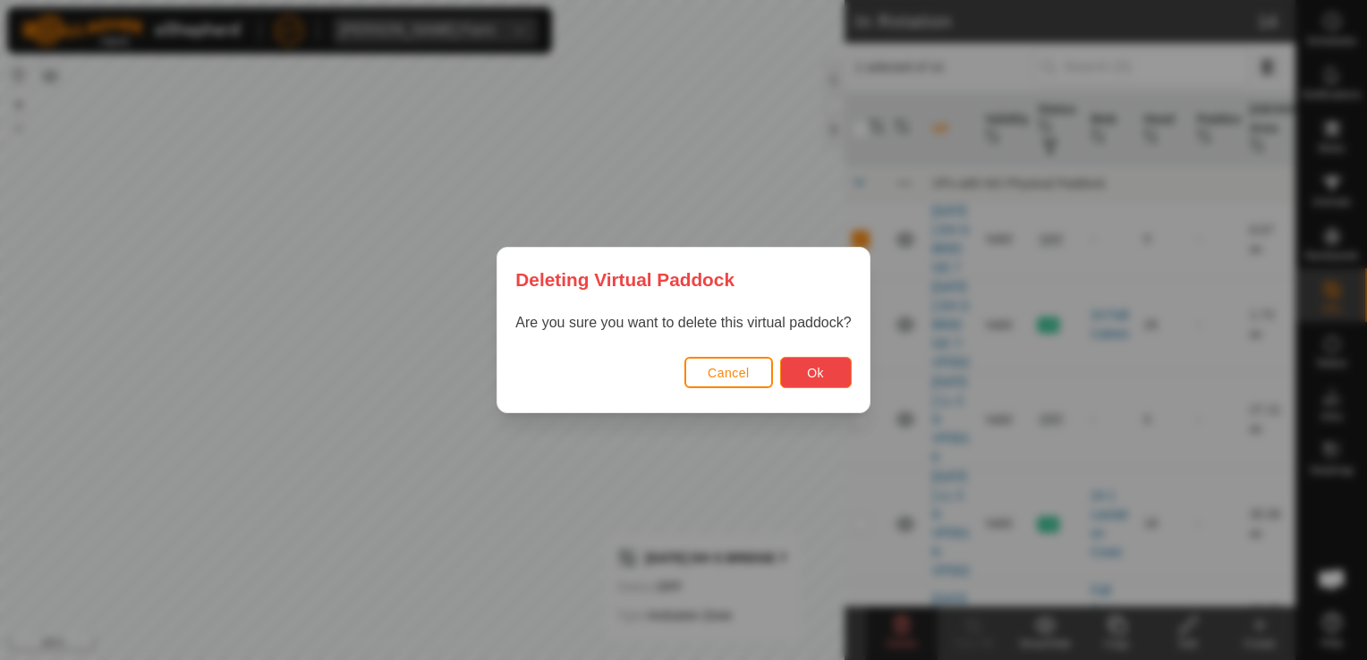
click at [818, 364] on button "Ok" at bounding box center [816, 372] width 72 height 31
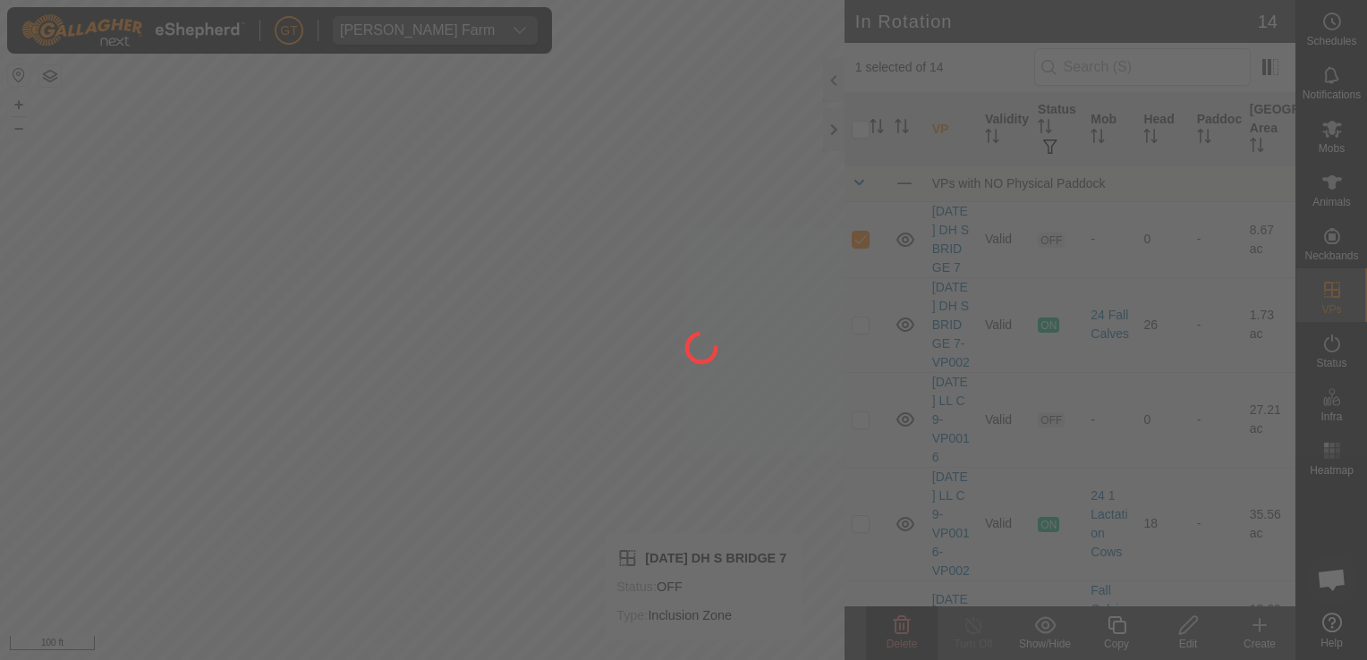
checkbox input "false"
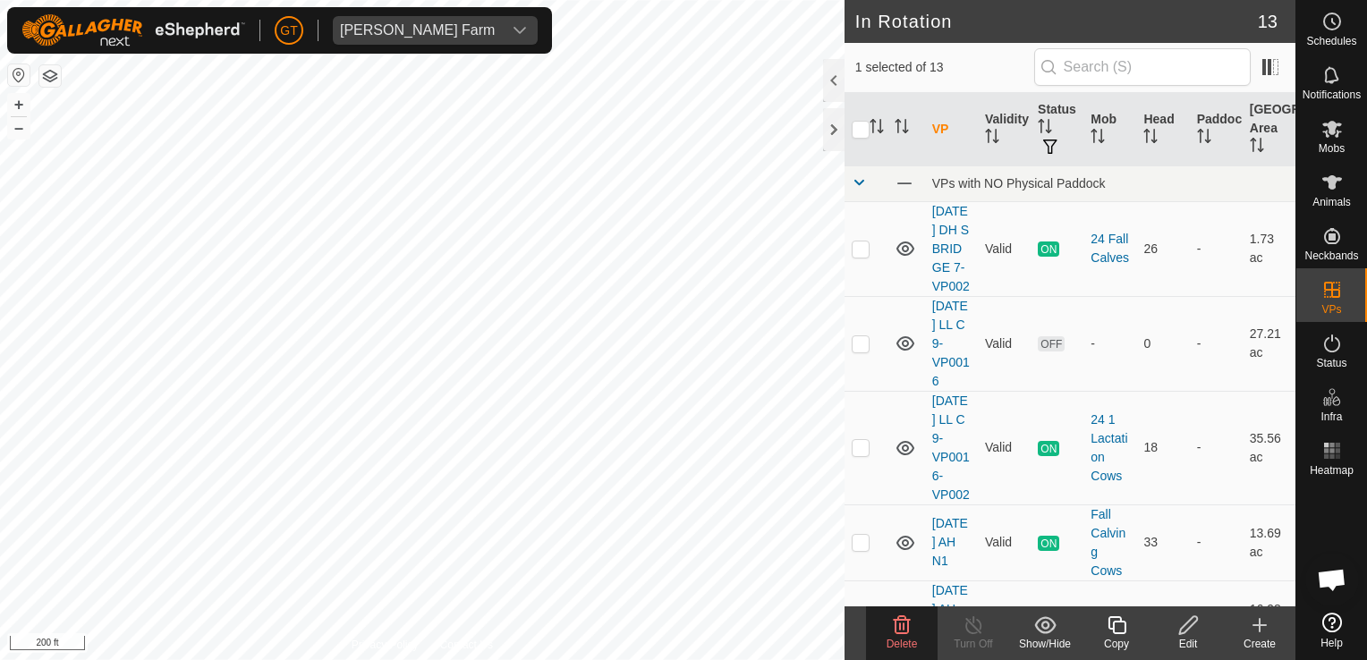
click at [898, 627] on icon at bounding box center [901, 625] width 21 height 21
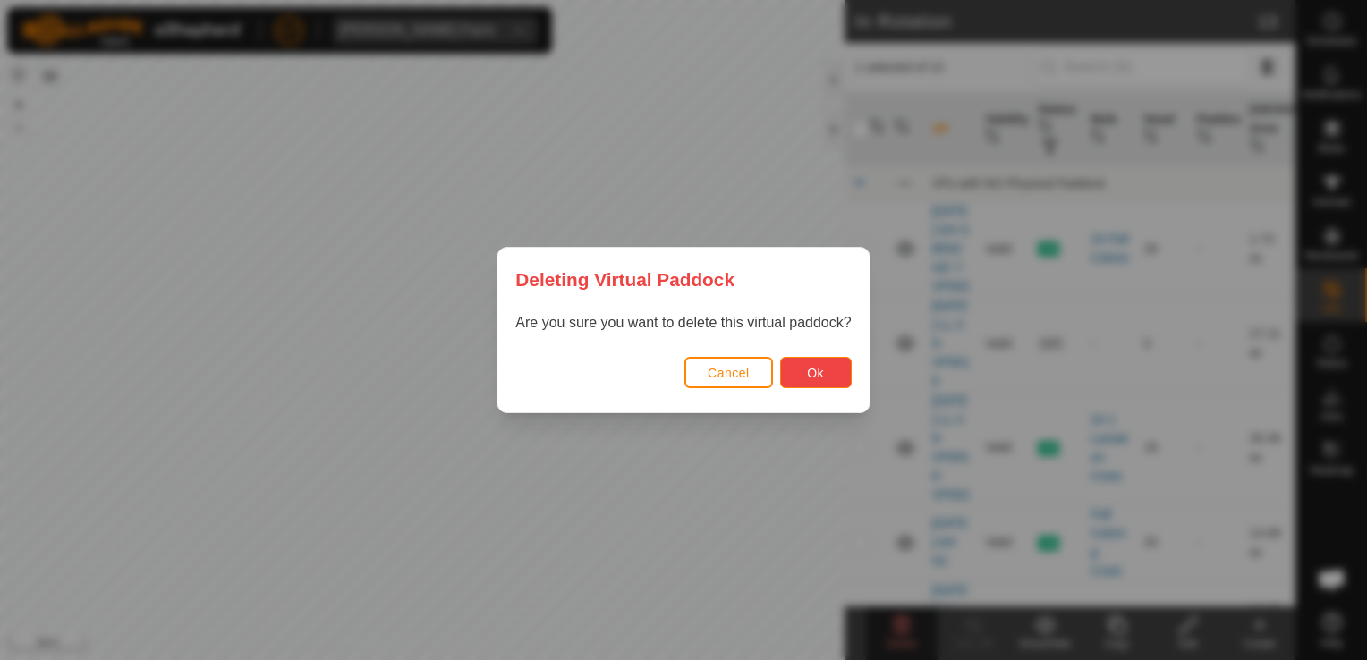
click at [825, 371] on button "Ok" at bounding box center [816, 372] width 72 height 31
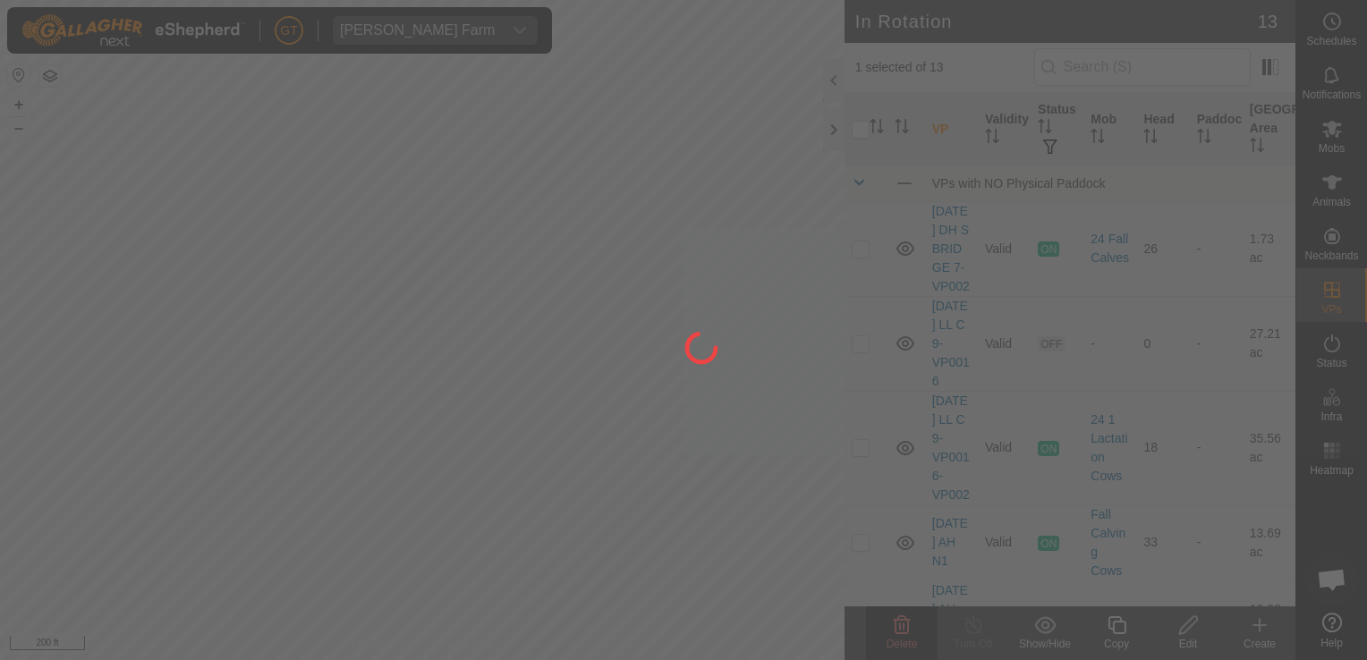
checkbox input "false"
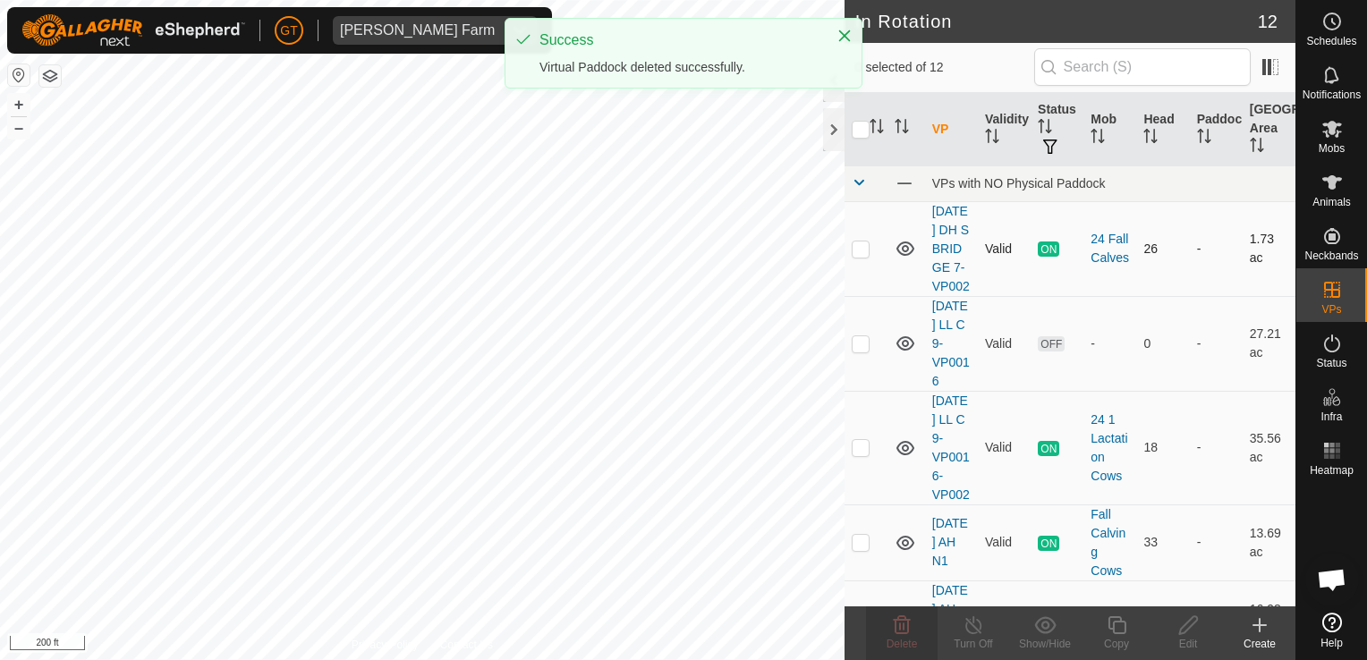
click at [850, 238] on div "In Rotation 12 0 selected of 12 VP Validity Status Mob Head Paddock Grazing Are…" at bounding box center [648, 330] width 1296 height 660
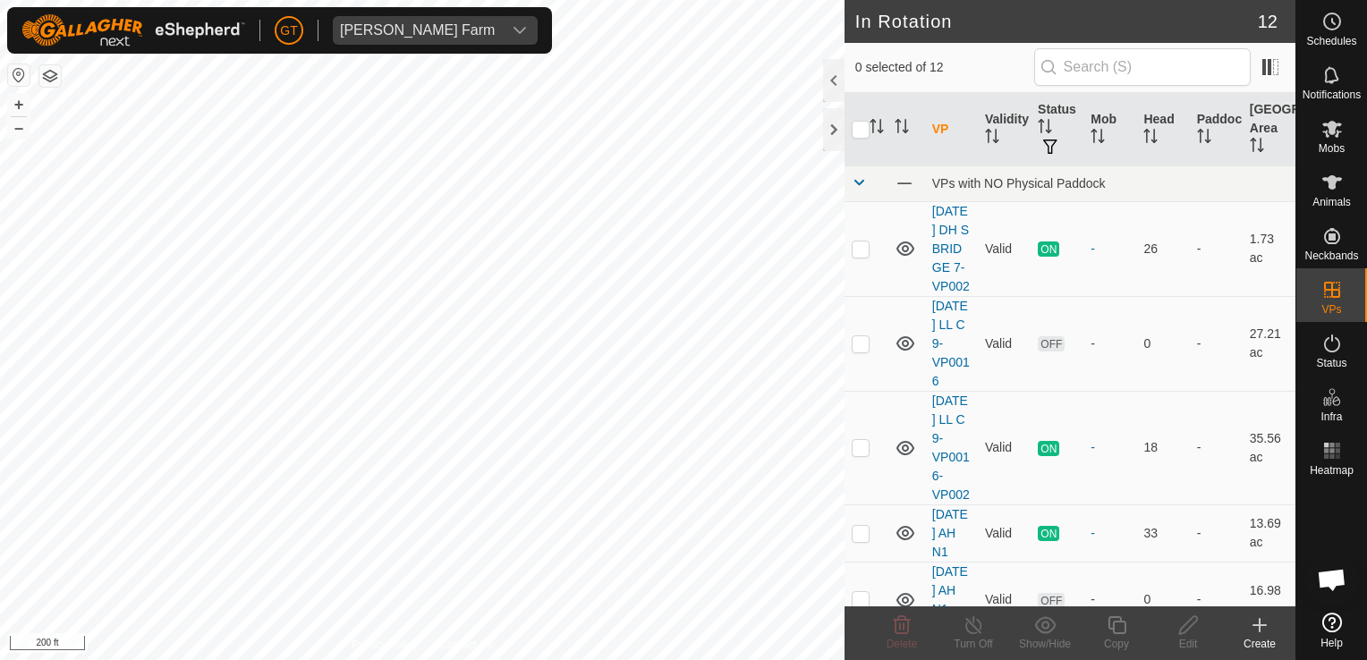
checkbox input "true"
drag, startPoint x: 1126, startPoint y: 625, endPoint x: 1128, endPoint y: 614, distance: 10.9
click at [1128, 614] on div "Copy" at bounding box center [1117, 634] width 72 height 54
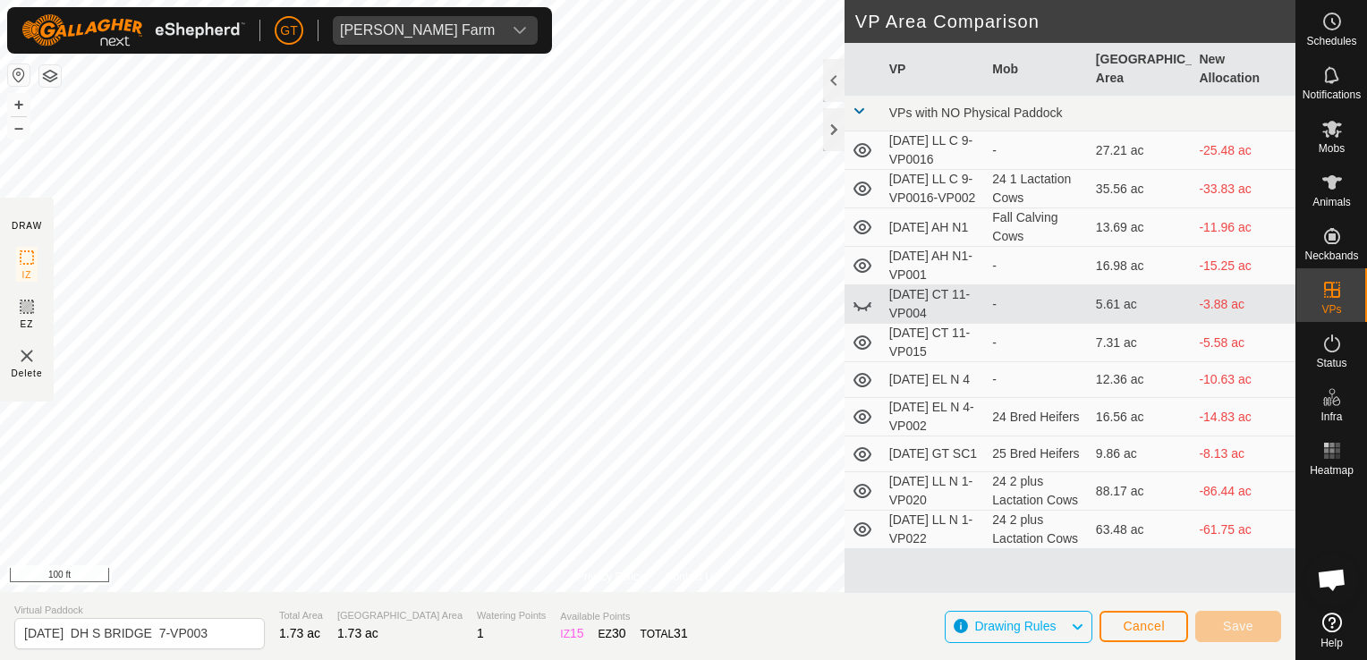
click at [0, 343] on html "GT Thoren Farm Schedules Notifications Mobs Animals Neckbands VPs Status Infra …" at bounding box center [683, 330] width 1367 height 660
click at [22, 300] on div "Privacy Policy Contact Us 2025-08-12 DH S BRIDGE 7-VP002 Type: Inclusion Zone 2…" at bounding box center [648, 330] width 1296 height 660
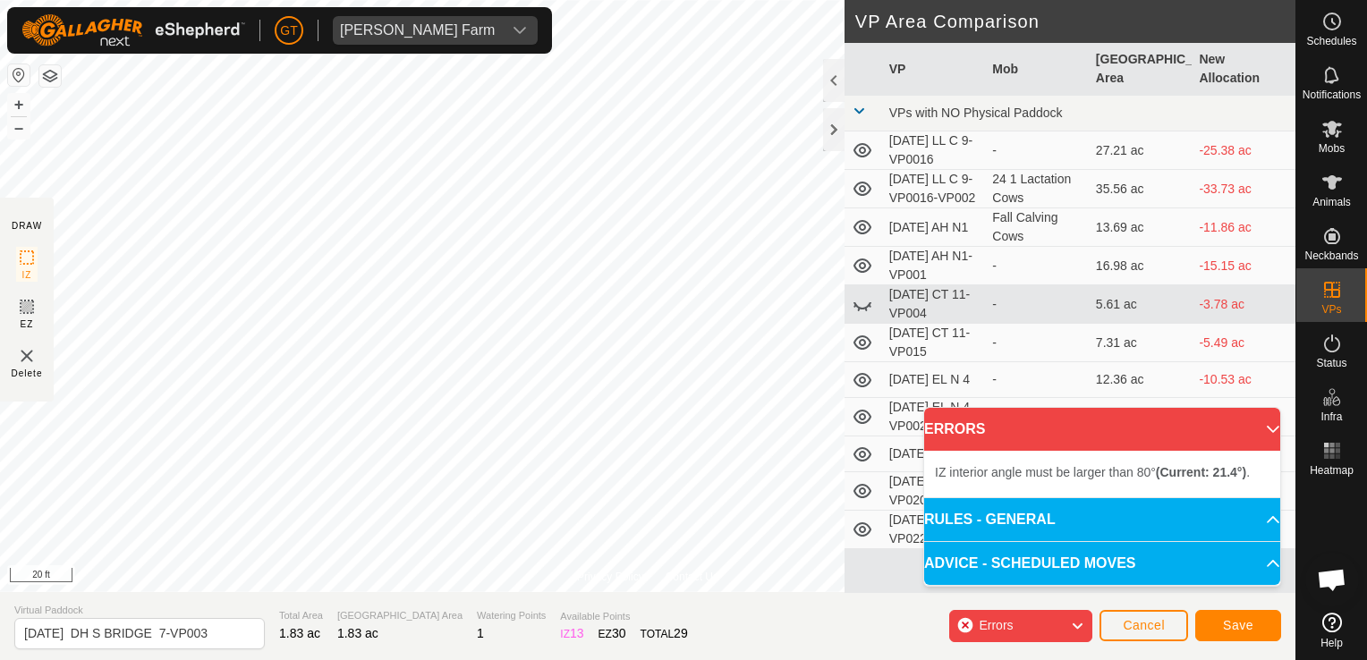
click at [868, 69] on div "Privacy Policy Contact Us Type: Inclusion Zone undefined Animal + – ⇧ i 20 ft D…" at bounding box center [648, 330] width 1296 height 660
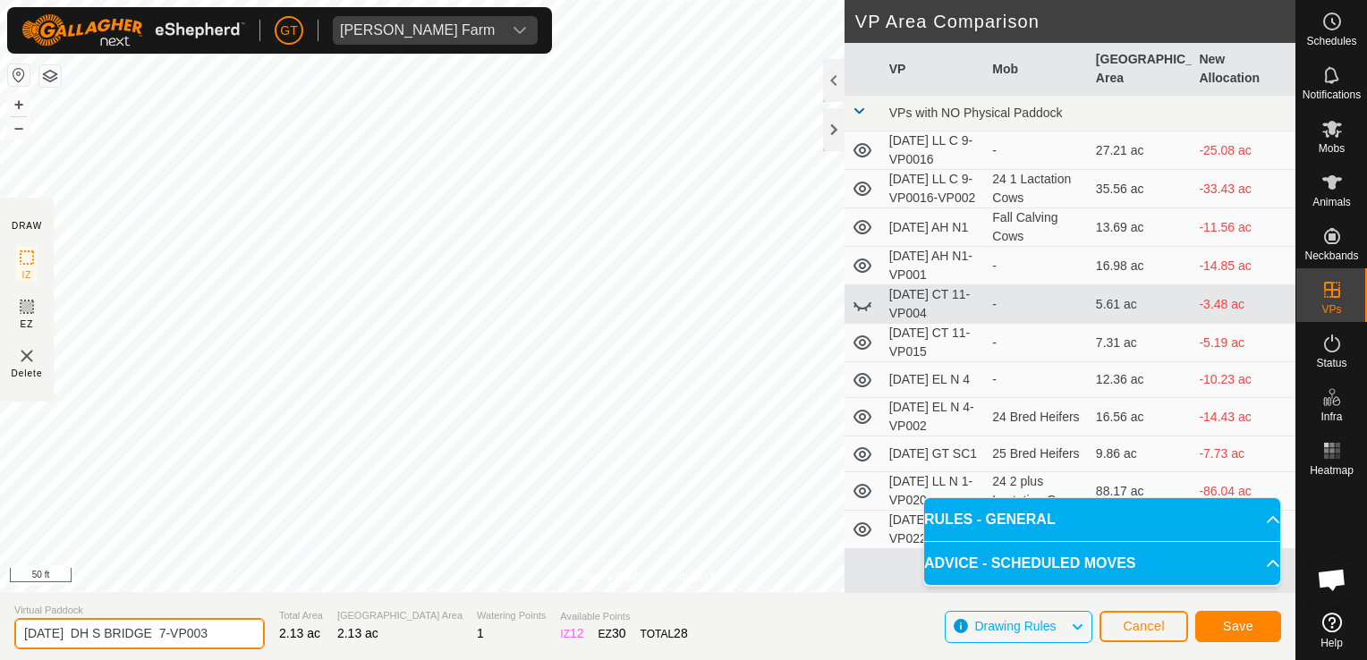
click at [233, 632] on input "[DATE] DH S BRIDGE 7-VP003" at bounding box center [139, 633] width 251 height 31
type input "2025-08-12 DH FC N RD 1"
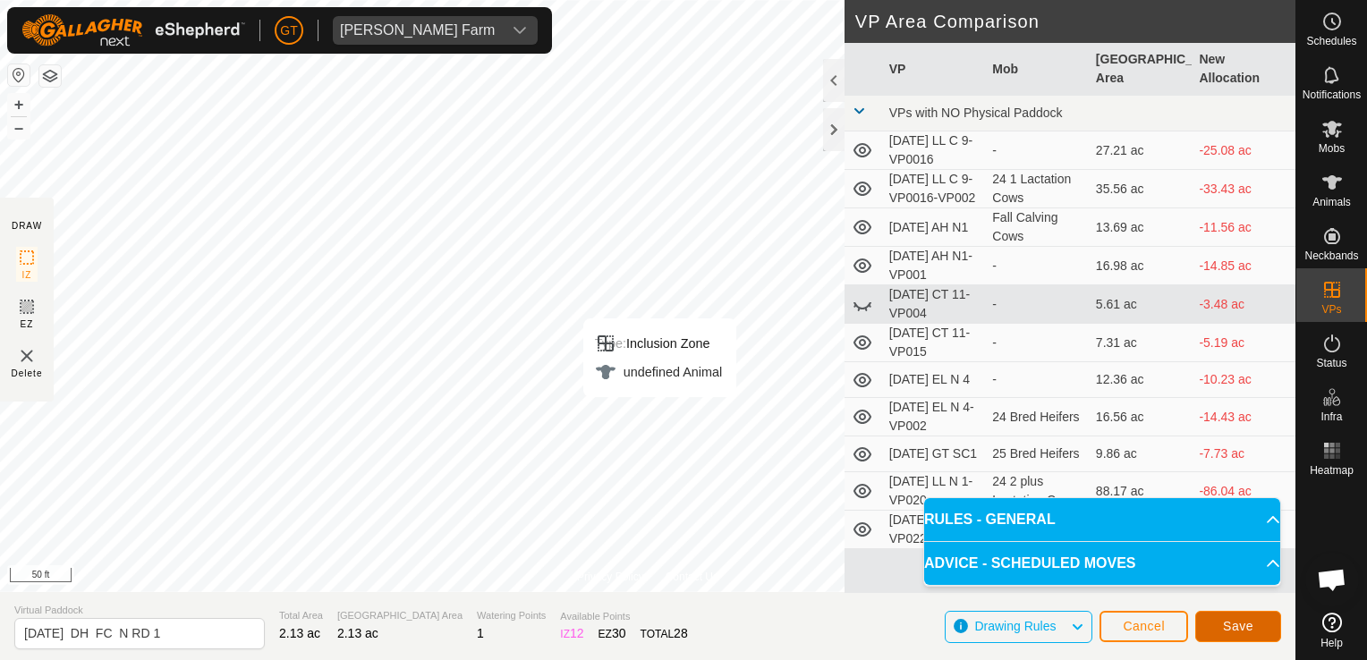
click at [1253, 632] on button "Save" at bounding box center [1239, 626] width 86 height 31
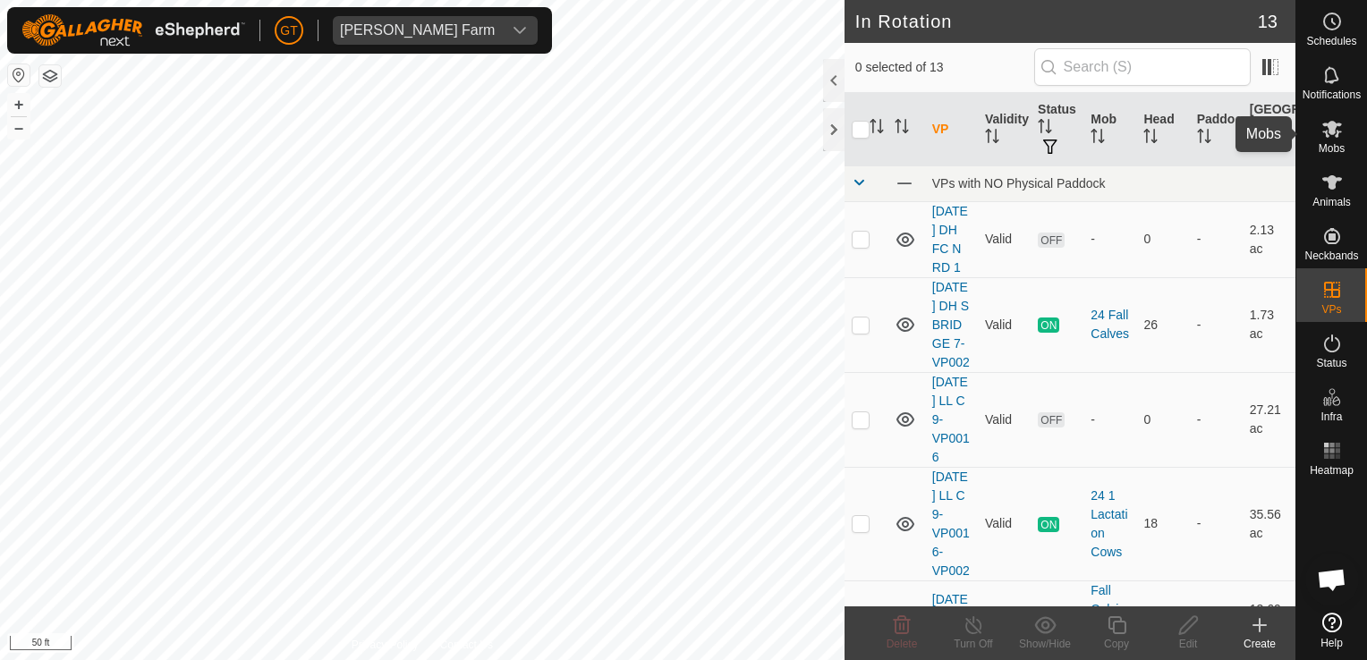
click at [1334, 108] on div "Mobs" at bounding box center [1332, 134] width 71 height 54
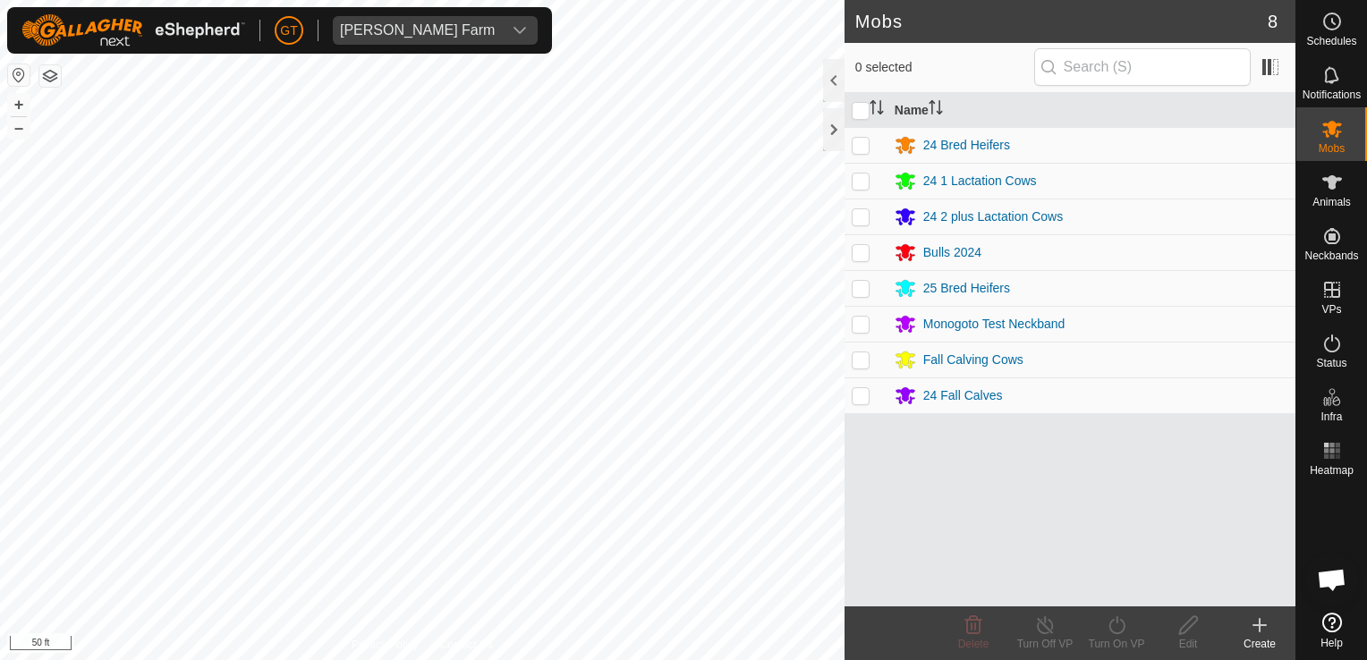
click at [859, 397] on p-checkbox at bounding box center [861, 395] width 18 height 14
checkbox input "true"
click at [1111, 624] on icon at bounding box center [1117, 626] width 16 height 18
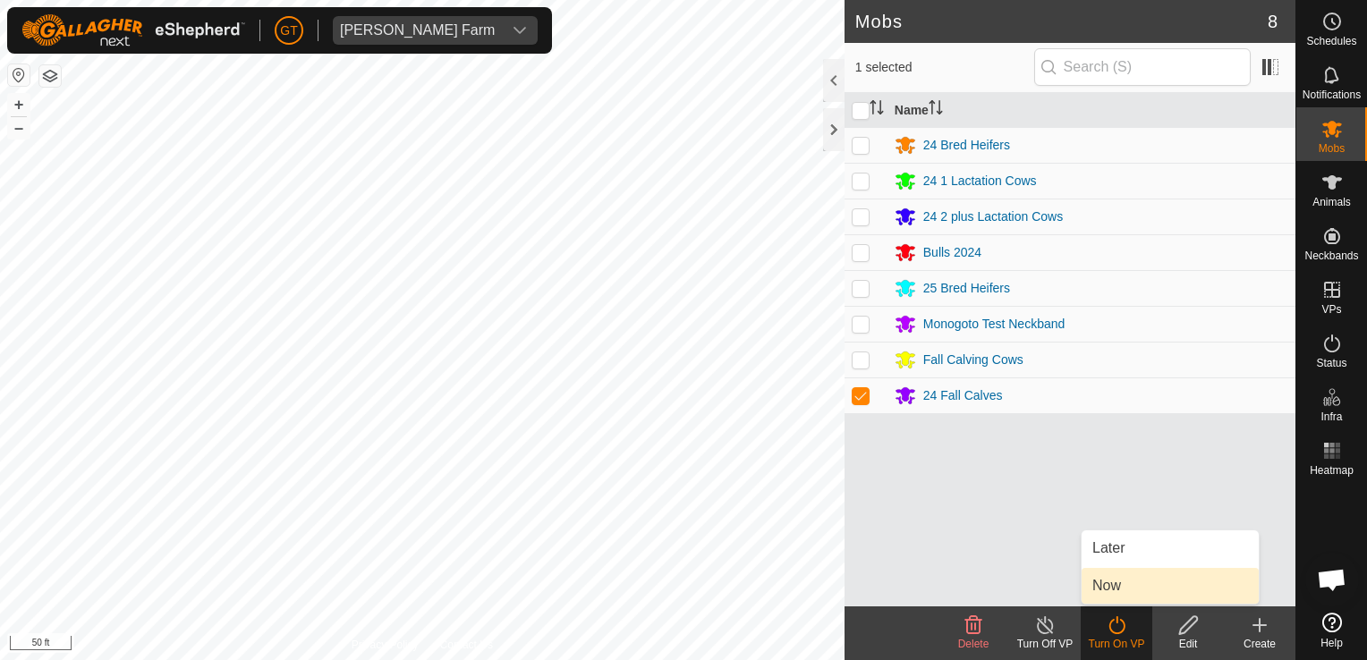
click at [1124, 585] on link "Now" at bounding box center [1170, 586] width 177 height 36
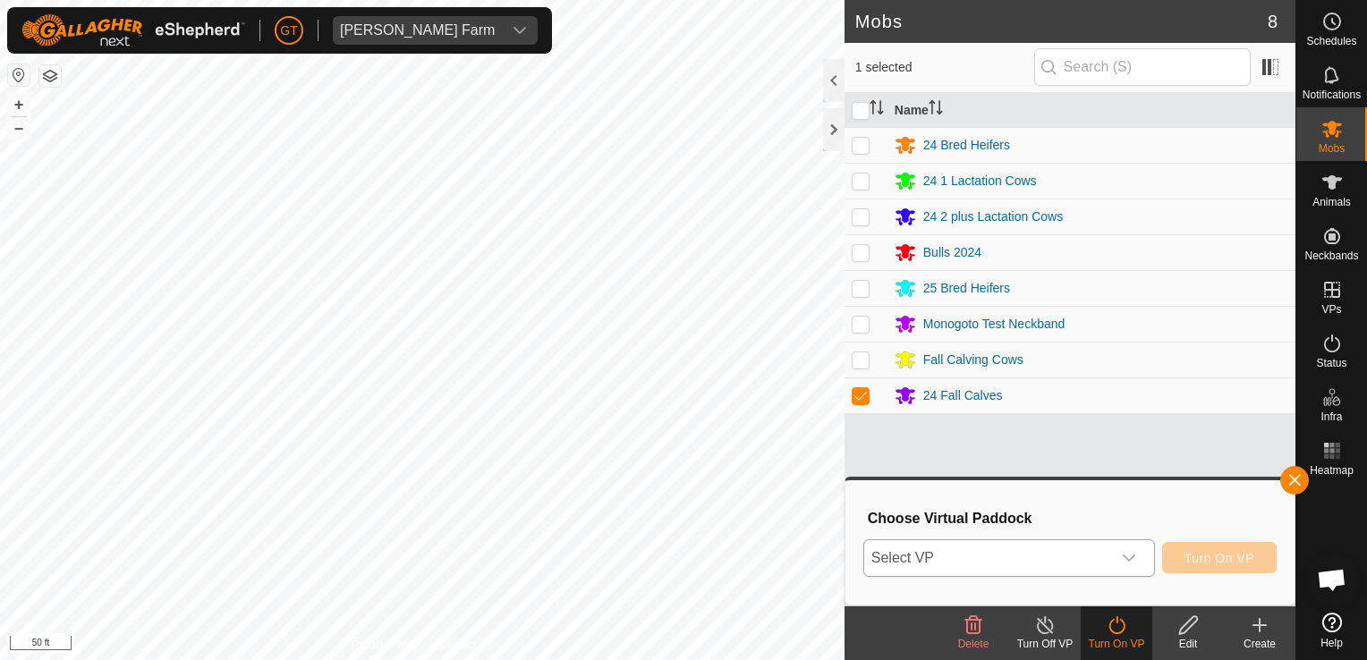
click at [1134, 556] on icon "dropdown trigger" at bounding box center [1129, 558] width 14 height 14
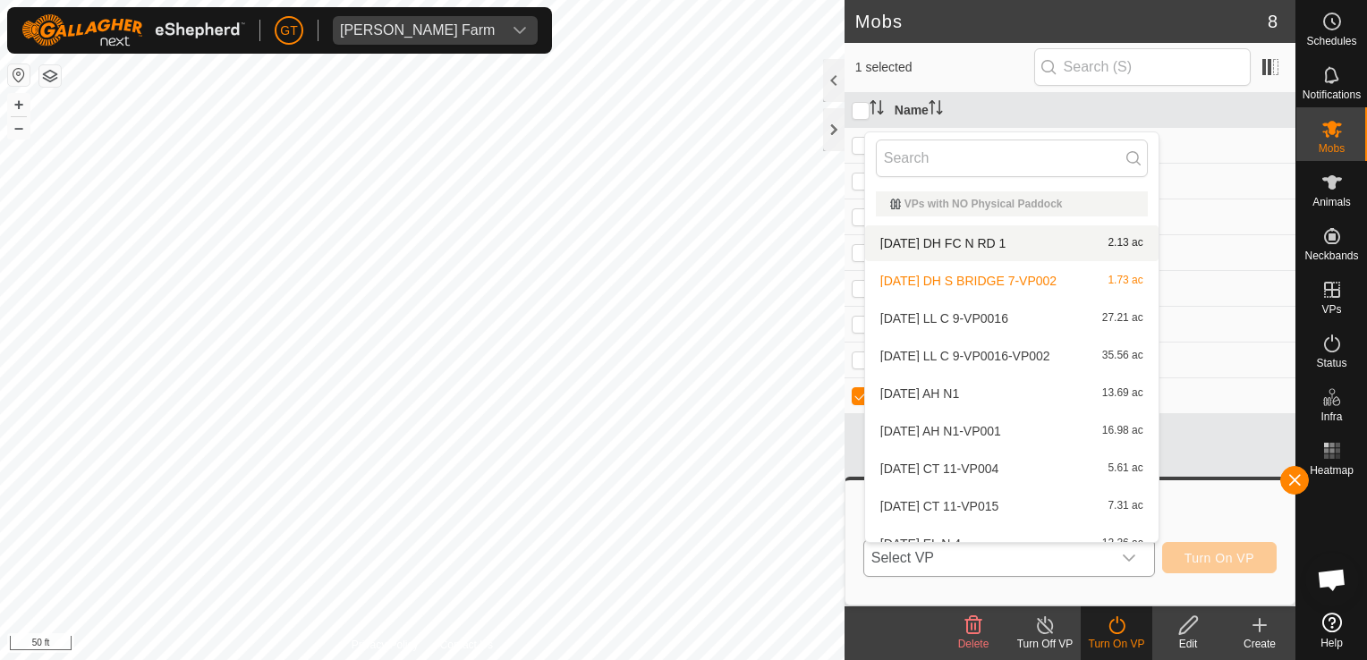
click at [1020, 242] on li "2025-08-12 DH FC N RD 1 2.13 ac" at bounding box center [1012, 244] width 294 height 36
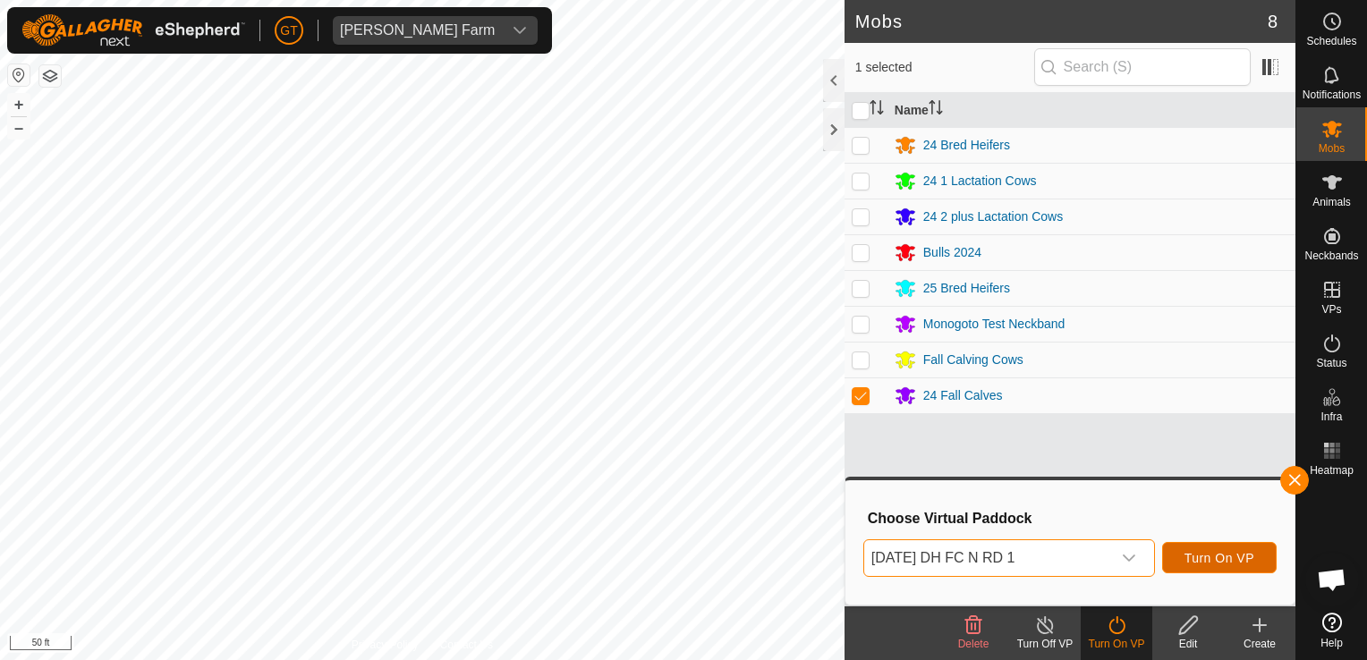
click at [1218, 557] on span "Turn On VP" at bounding box center [1220, 558] width 70 height 14
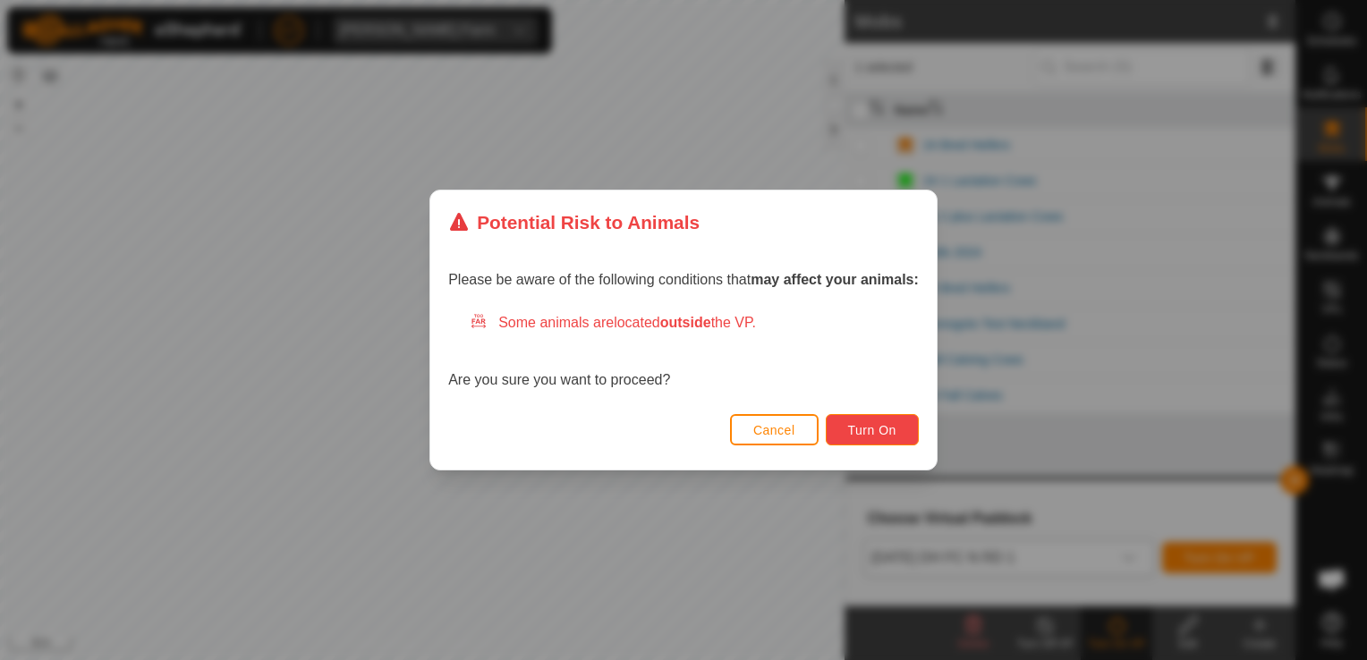
click at [890, 421] on button "Turn On" at bounding box center [872, 429] width 93 height 31
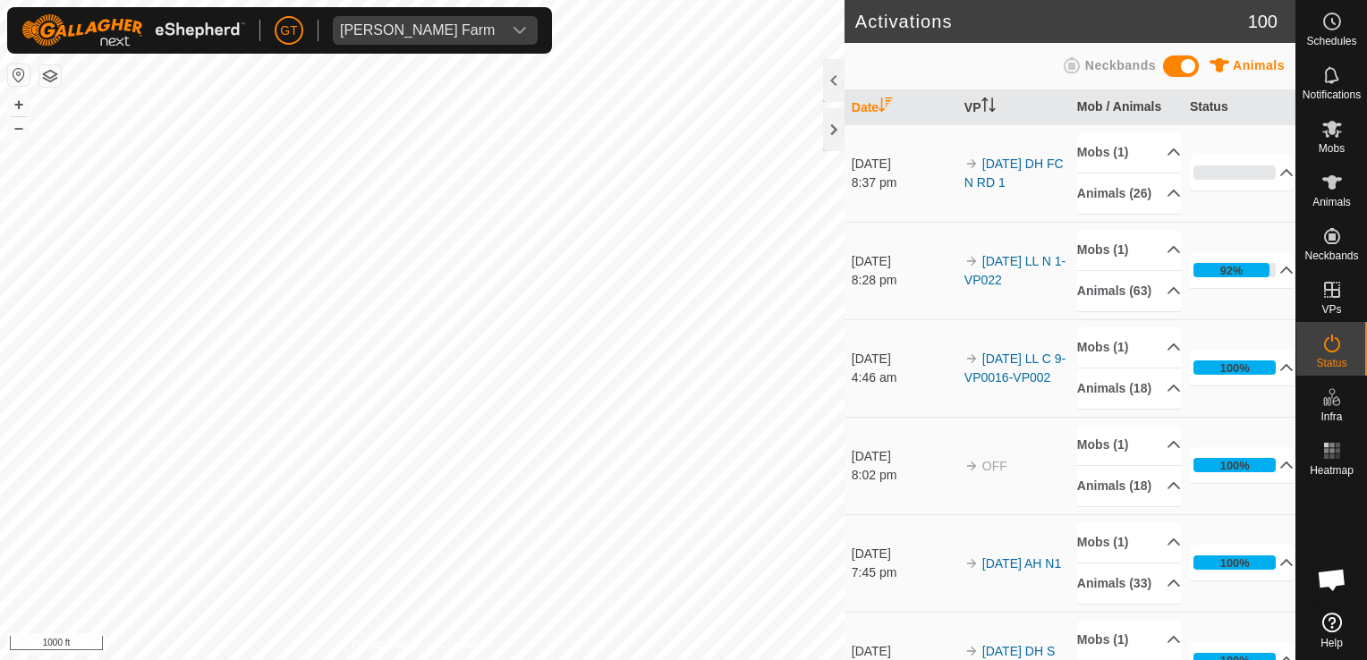
click at [555, 660] on html "GT Thoren Farm Schedules Notifications Mobs Animals Neckbands VPs Status Infra …" at bounding box center [683, 330] width 1367 height 660
click at [443, 660] on html "GT Thoren Farm Schedules Notifications Mobs Animals Neckbands VPs Status Infra …" at bounding box center [683, 330] width 1367 height 660
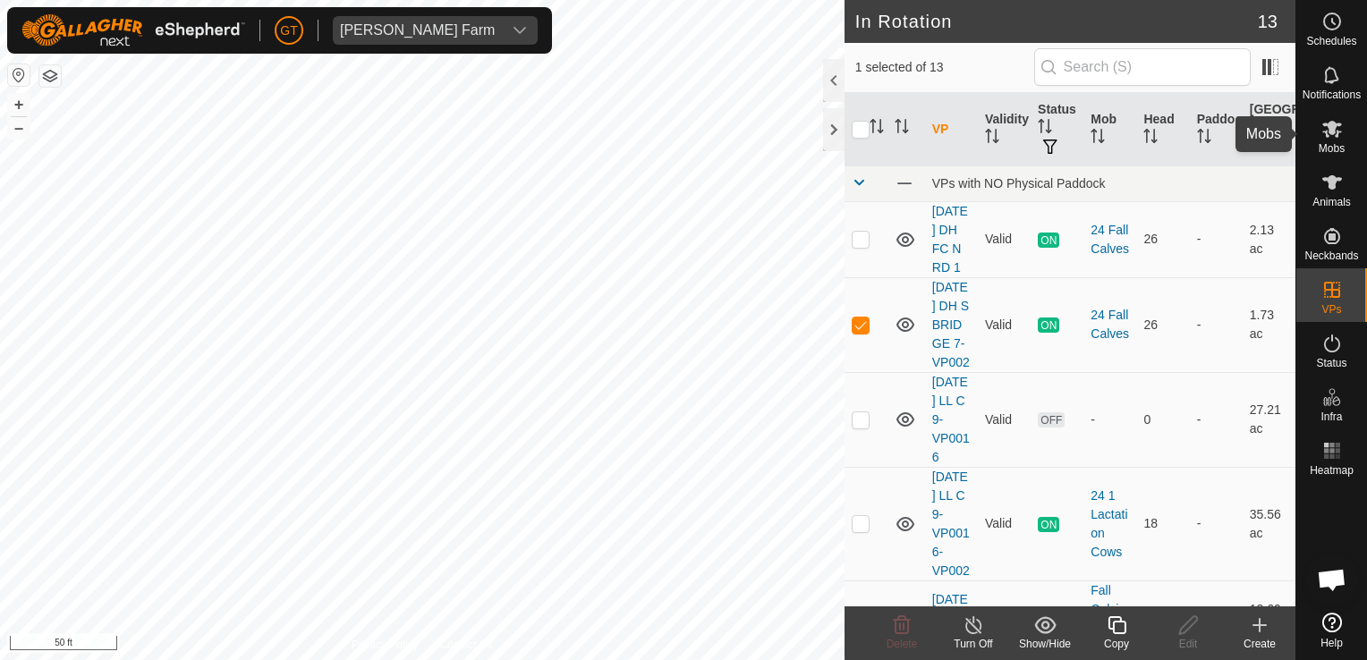
click at [1333, 125] on icon at bounding box center [1333, 129] width 20 height 17
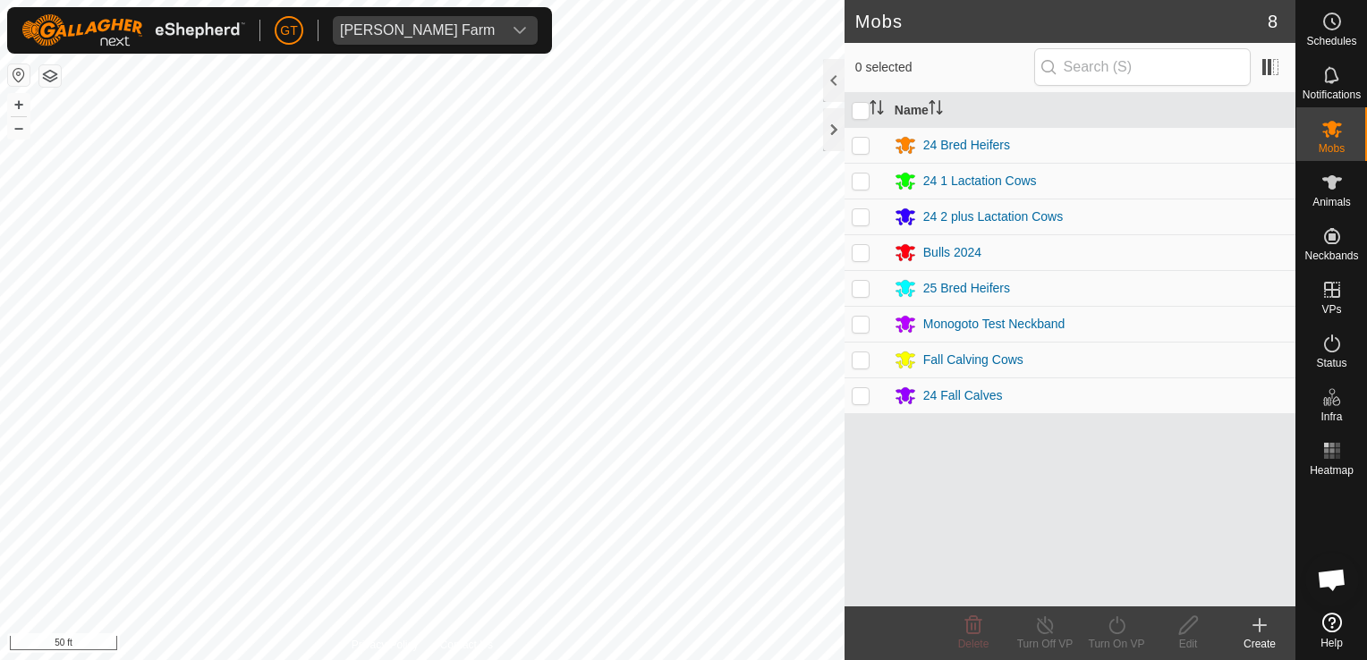
click at [863, 396] on p-checkbox at bounding box center [861, 395] width 18 height 14
checkbox input "true"
click at [955, 391] on div "24 Fall Calves" at bounding box center [964, 396] width 80 height 19
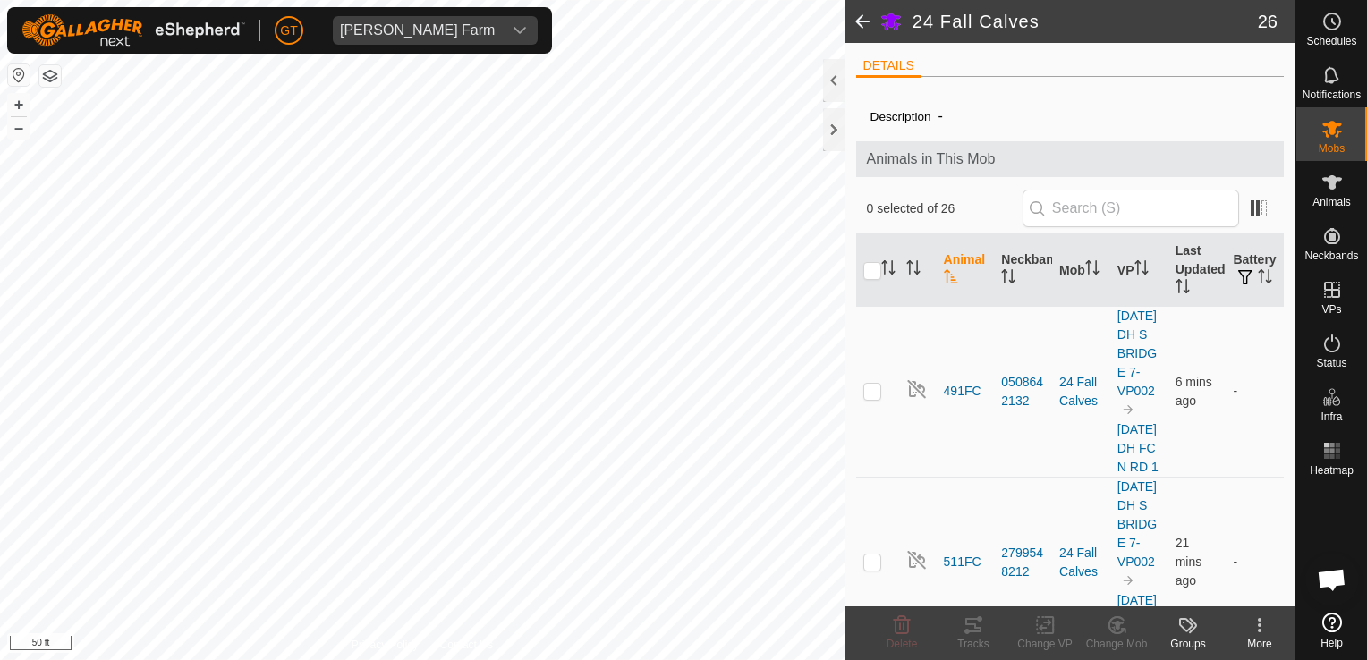
click at [292, 660] on html "GT Thoren Farm Schedules Notifications Mobs Animals Neckbands VPs Status Infra …" at bounding box center [683, 330] width 1367 height 660
click at [0, 220] on html "GT Thoren Farm Schedules Notifications Mobs Animals Neckbands VPs Status Infra …" at bounding box center [683, 330] width 1367 height 660
click at [0, 660] on html "GT Thoren Farm Schedules Notifications Mobs Animals Neckbands VPs Status Infra …" at bounding box center [683, 330] width 1367 height 660
click at [46, 660] on html "GT Thoren Farm Schedules Notifications Mobs Animals Neckbands VPs Status Infra …" at bounding box center [683, 330] width 1367 height 660
click at [1327, 185] on icon at bounding box center [1332, 182] width 21 height 21
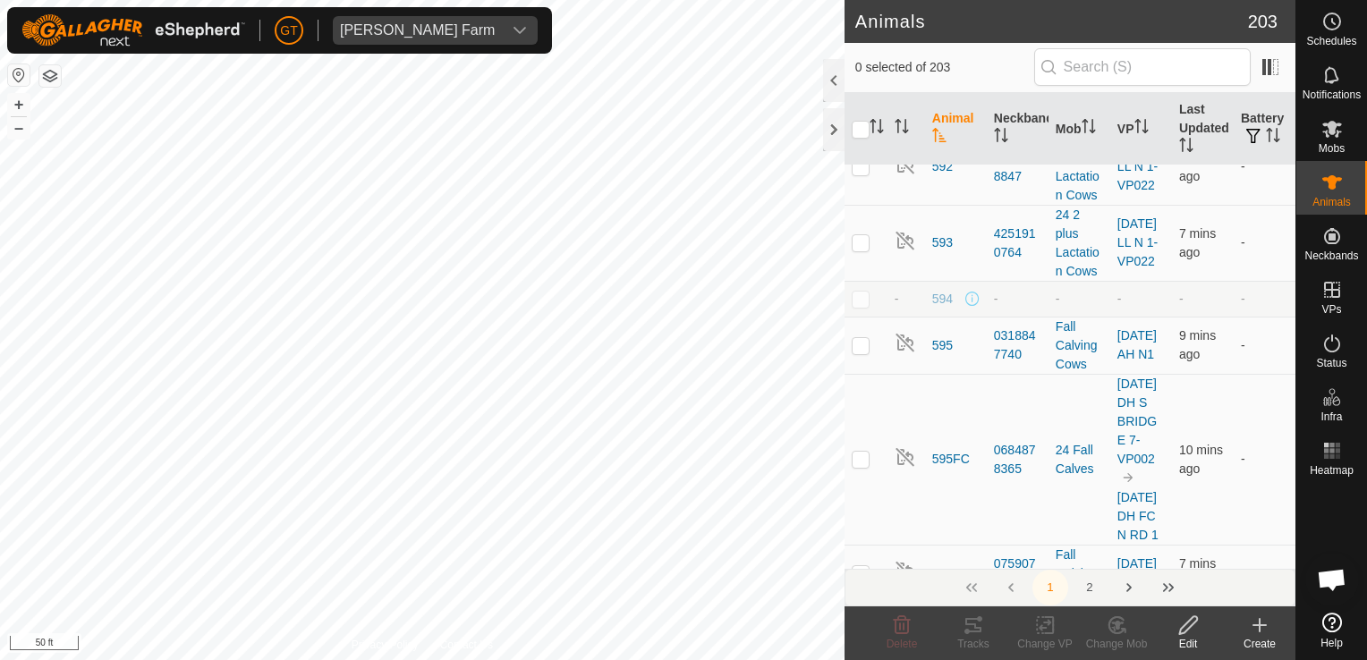
scroll to position [6354, 0]
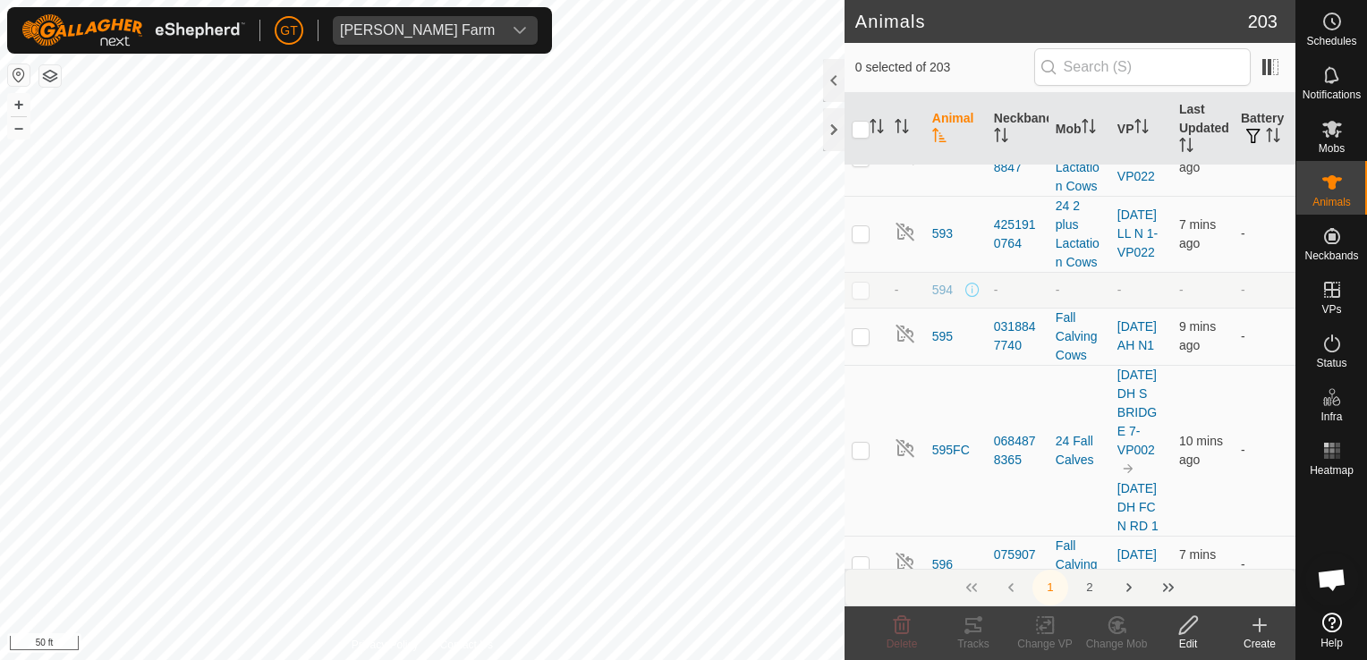
checkbox input "false"
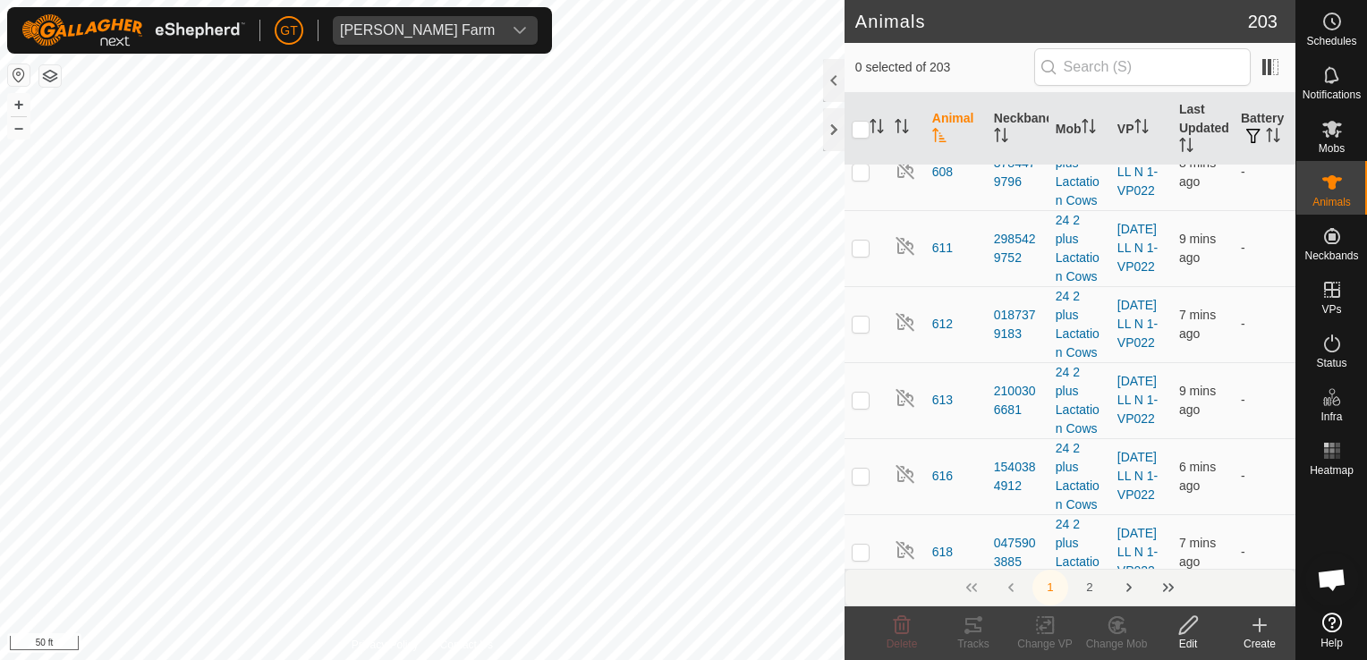
scroll to position [7338, 0]
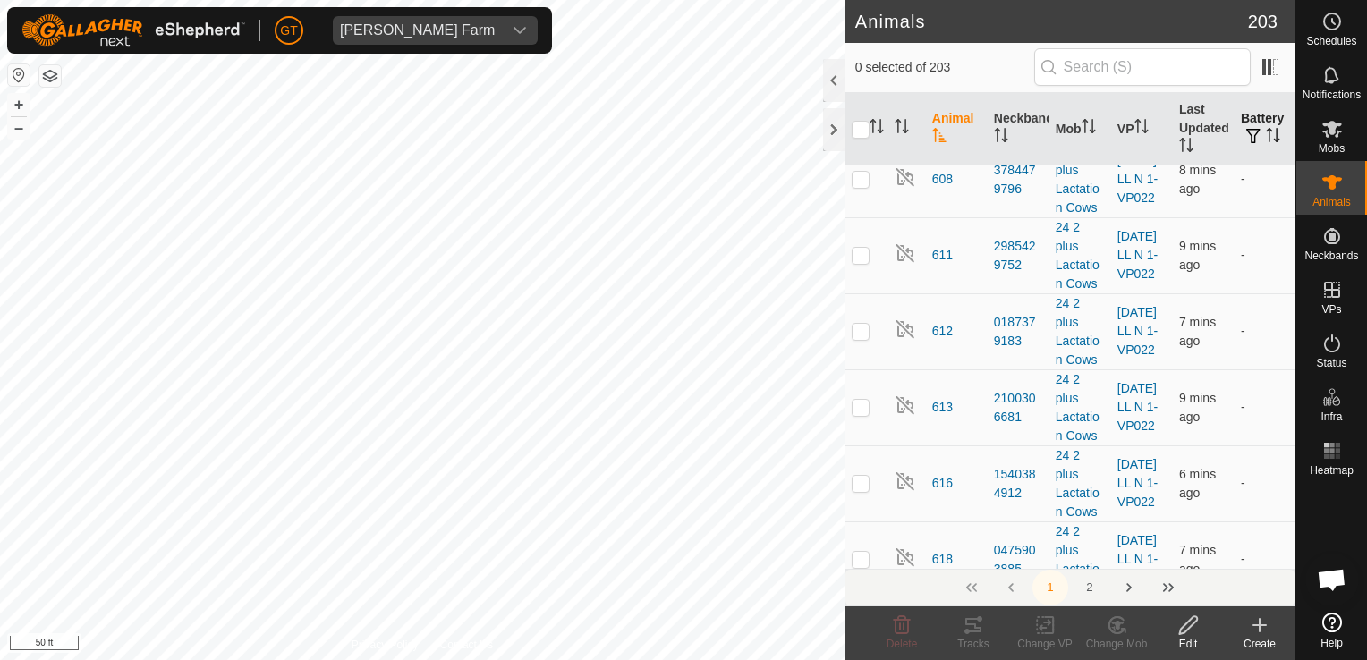
click at [1234, 123] on th "Battery" at bounding box center [1265, 129] width 62 height 72
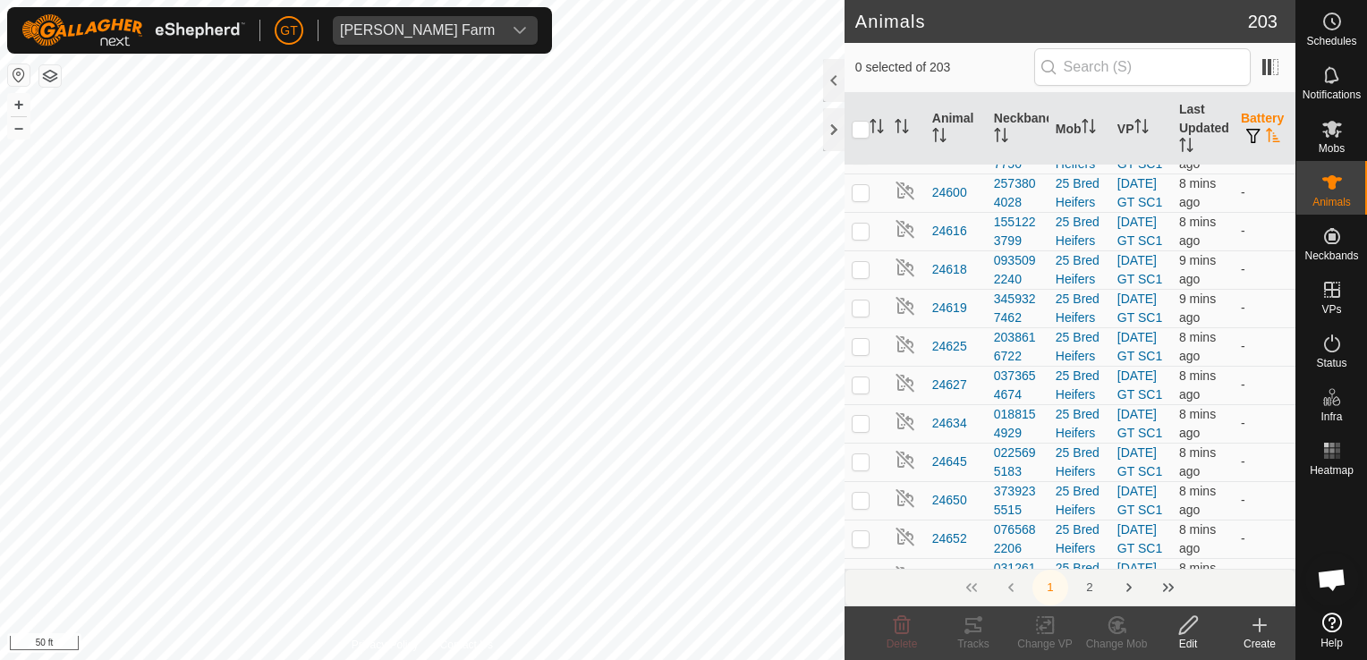
scroll to position [0, 0]
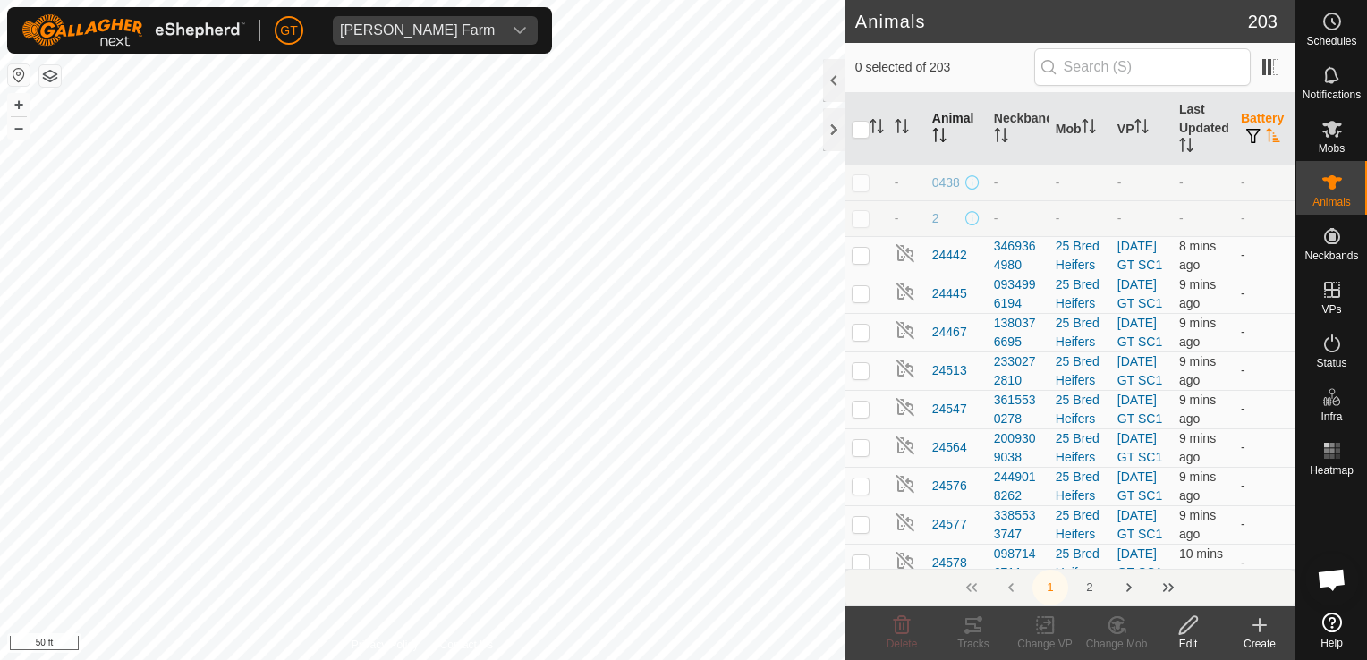
click at [951, 116] on th "Animal" at bounding box center [956, 129] width 62 height 72
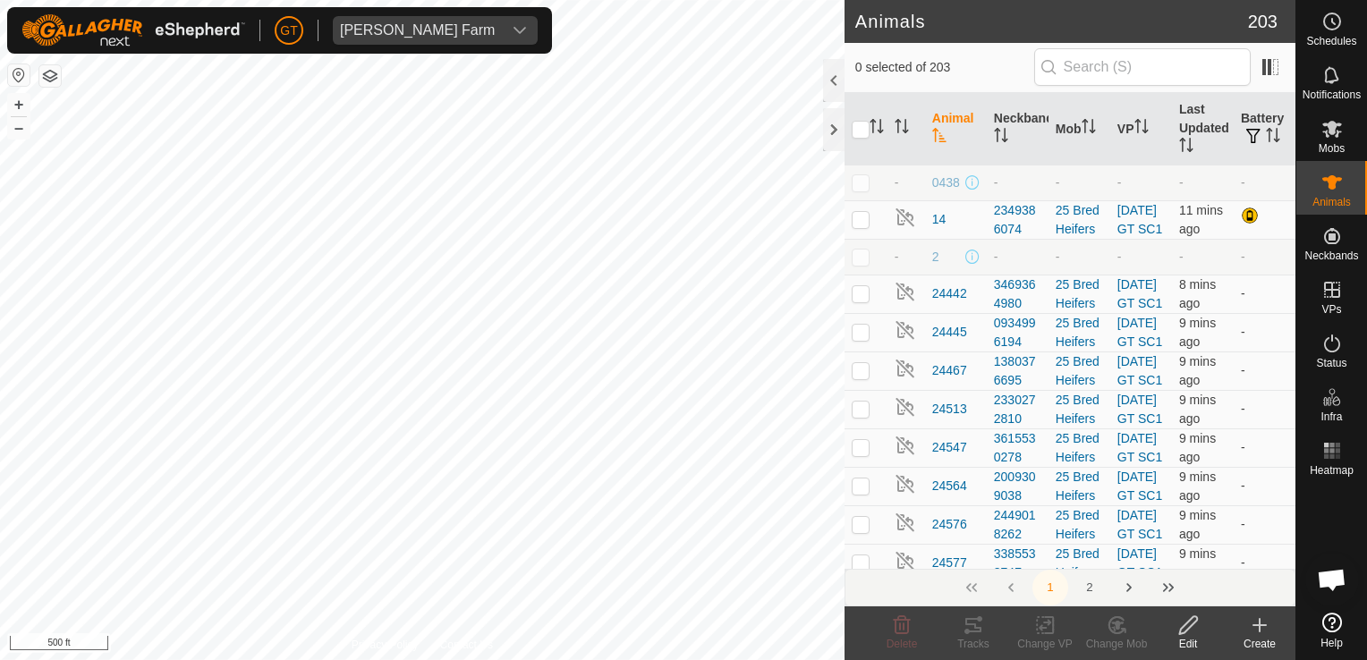
click at [946, 0] on html "GT Thoren Farm Schedules Notifications Mobs Animals Neckbands VPs Status Infra …" at bounding box center [683, 330] width 1367 height 660
click at [737, 0] on html "GT Thoren Farm Schedules Notifications Mobs Animals Neckbands VPs Status Infra …" at bounding box center [683, 330] width 1367 height 660
click at [1341, 120] on es-mob-svg-icon at bounding box center [1332, 129] width 32 height 29
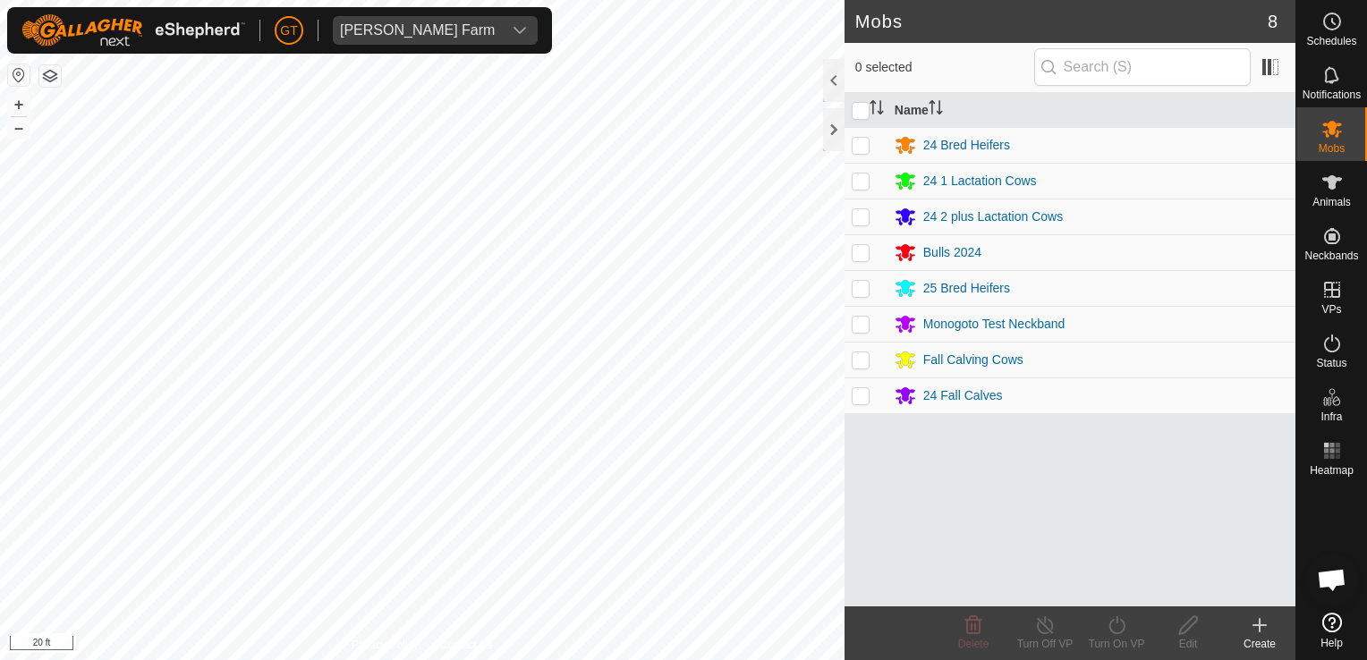
click at [862, 399] on p-checkbox at bounding box center [861, 395] width 18 height 14
checkbox input "true"
click at [941, 399] on div "24 Fall Calves" at bounding box center [964, 396] width 80 height 19
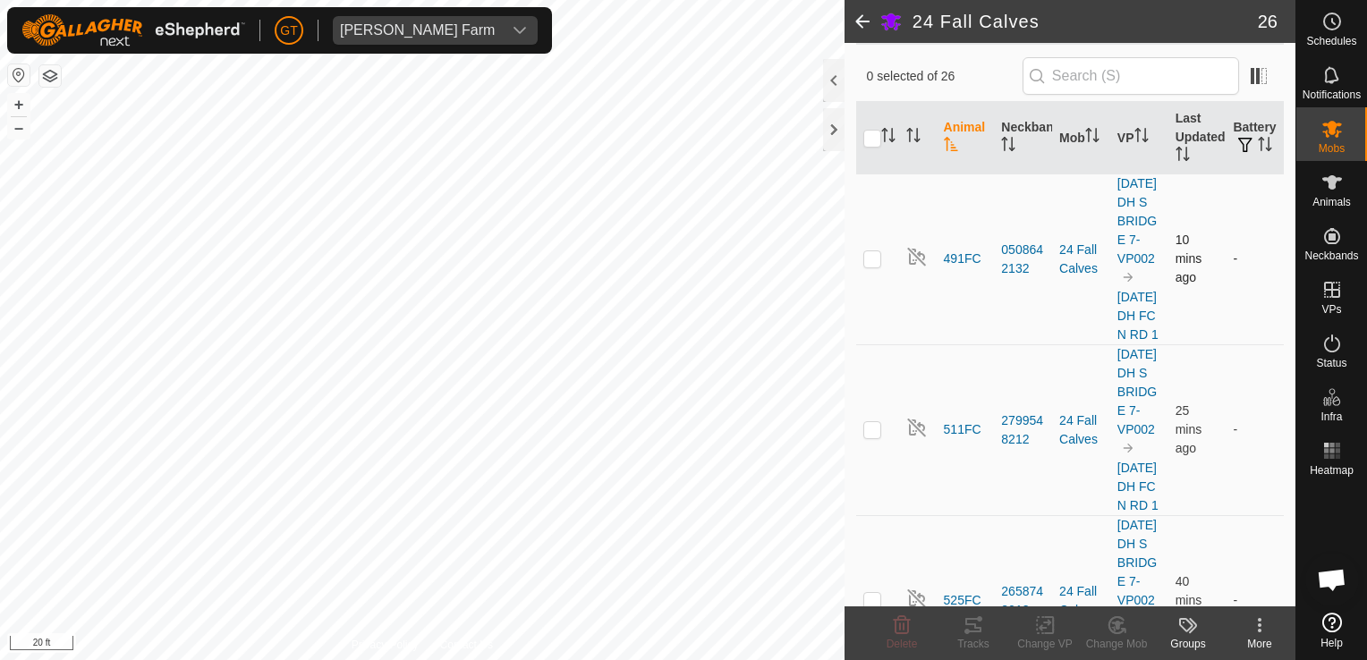
scroll to position [179, 0]
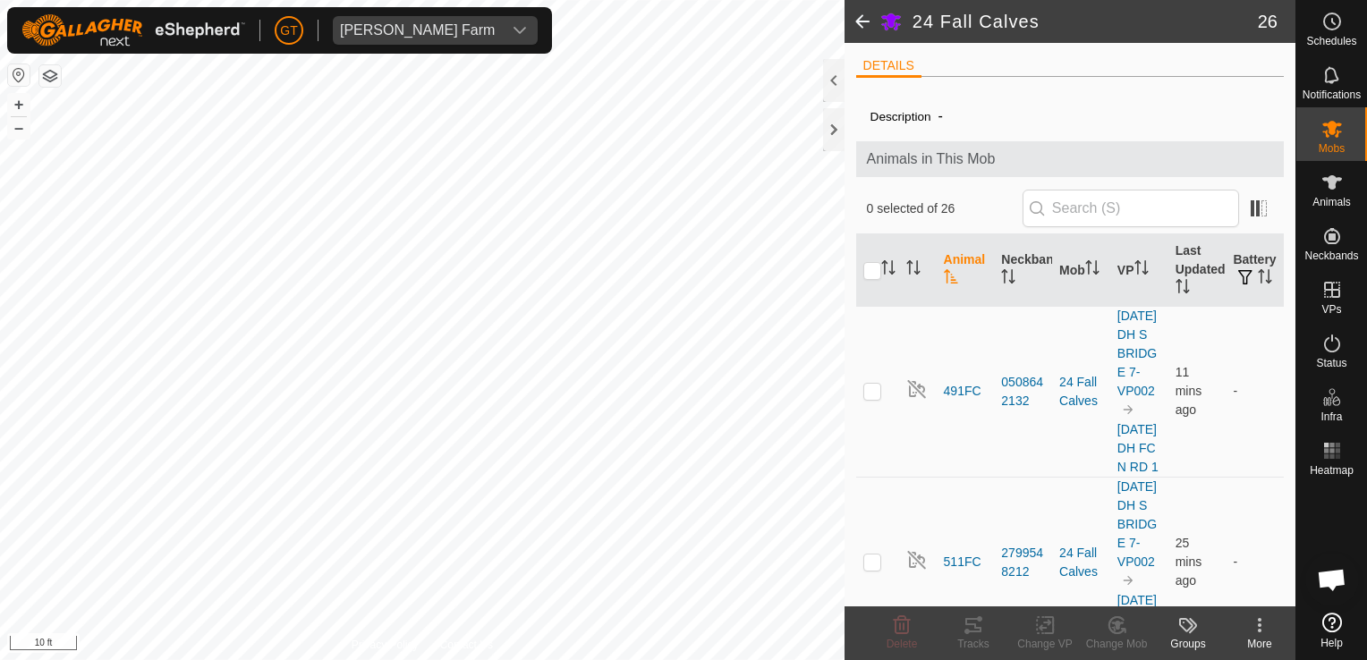
click at [435, 13] on div "GT Thoren Farm Schedules Notifications Mobs Animals Neckbands VPs Status Infra …" at bounding box center [683, 330] width 1367 height 660
click at [0, 459] on html "GT Thoren Farm Schedules Notifications Mobs Animals Neckbands VPs Status Infra …" at bounding box center [683, 330] width 1367 height 660
click at [0, 456] on html "GT Thoren Farm Schedules Notifications Mobs Animals Neckbands VPs Status Infra …" at bounding box center [683, 330] width 1367 height 660
